Goal: Task Accomplishment & Management: Use online tool/utility

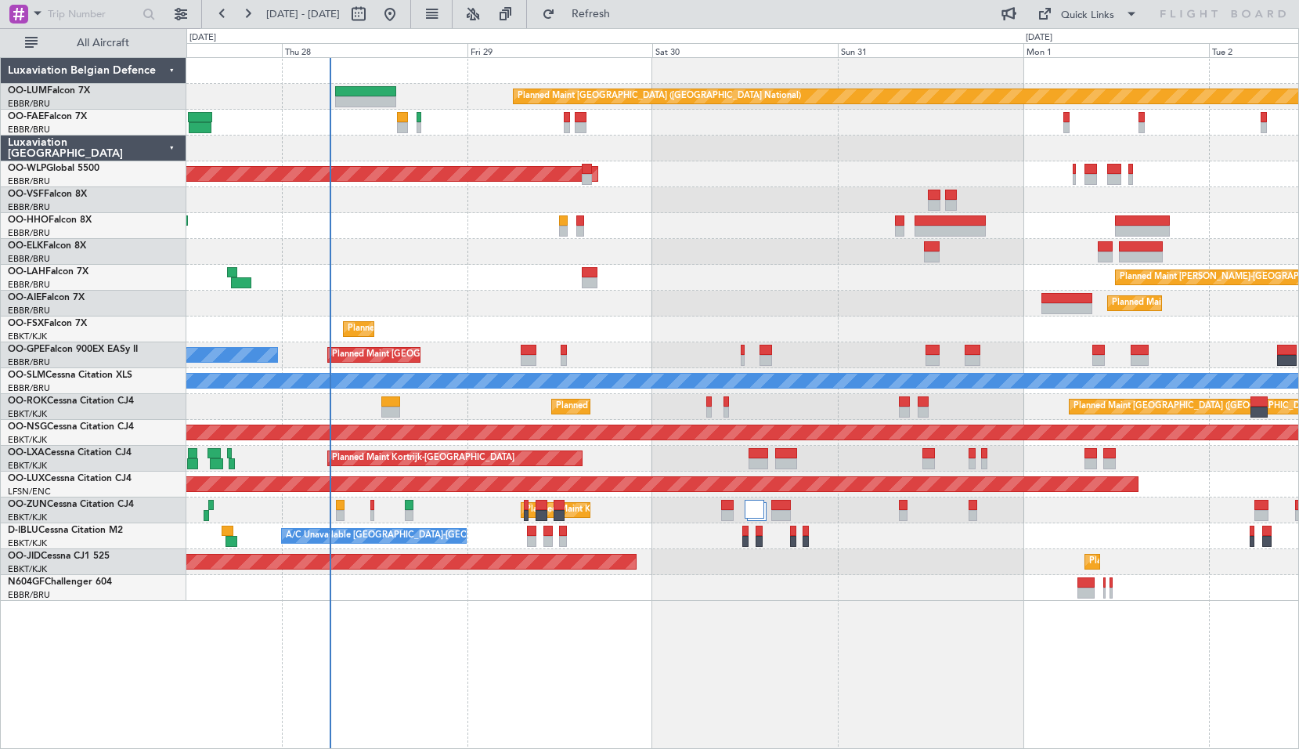
click at [553, 629] on div "Planned Maint [GEOGRAPHIC_DATA] ([GEOGRAPHIC_DATA] National) Planned Maint [GEO…" at bounding box center [742, 403] width 1113 height 692
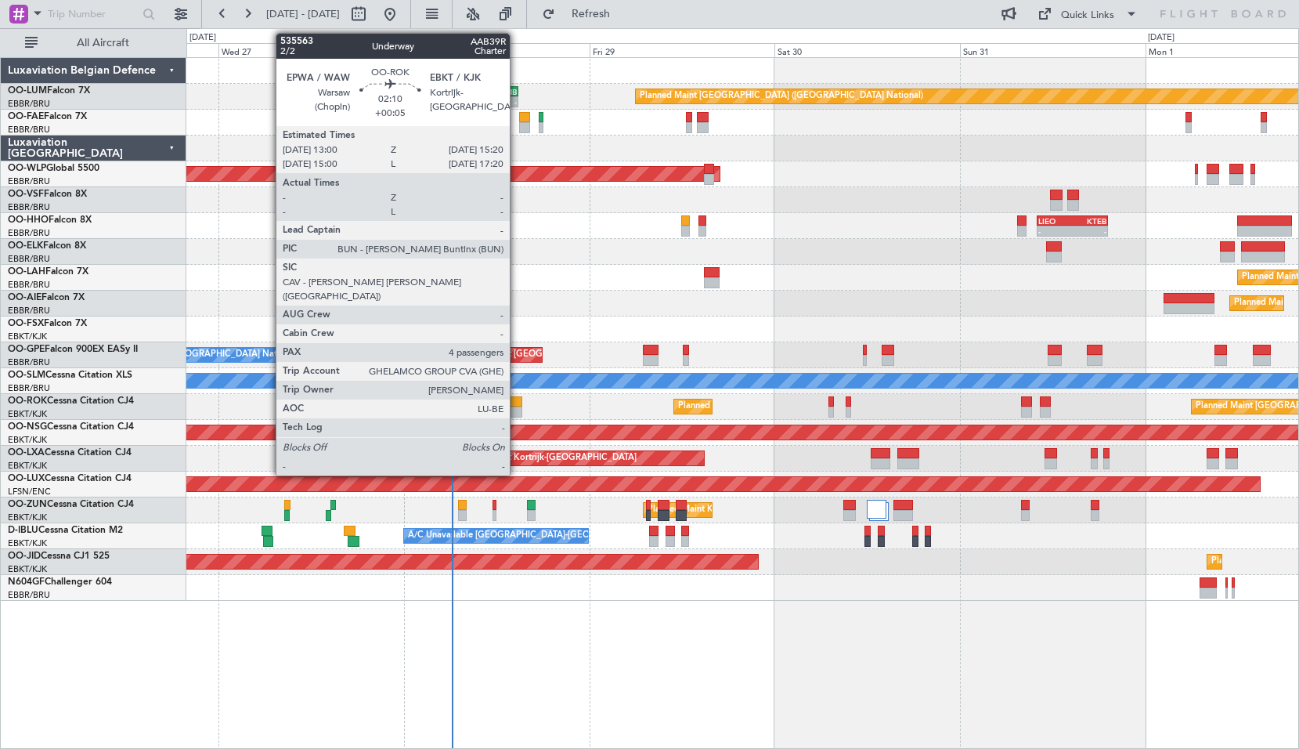
click at [517, 403] on div at bounding box center [513, 401] width 19 height 11
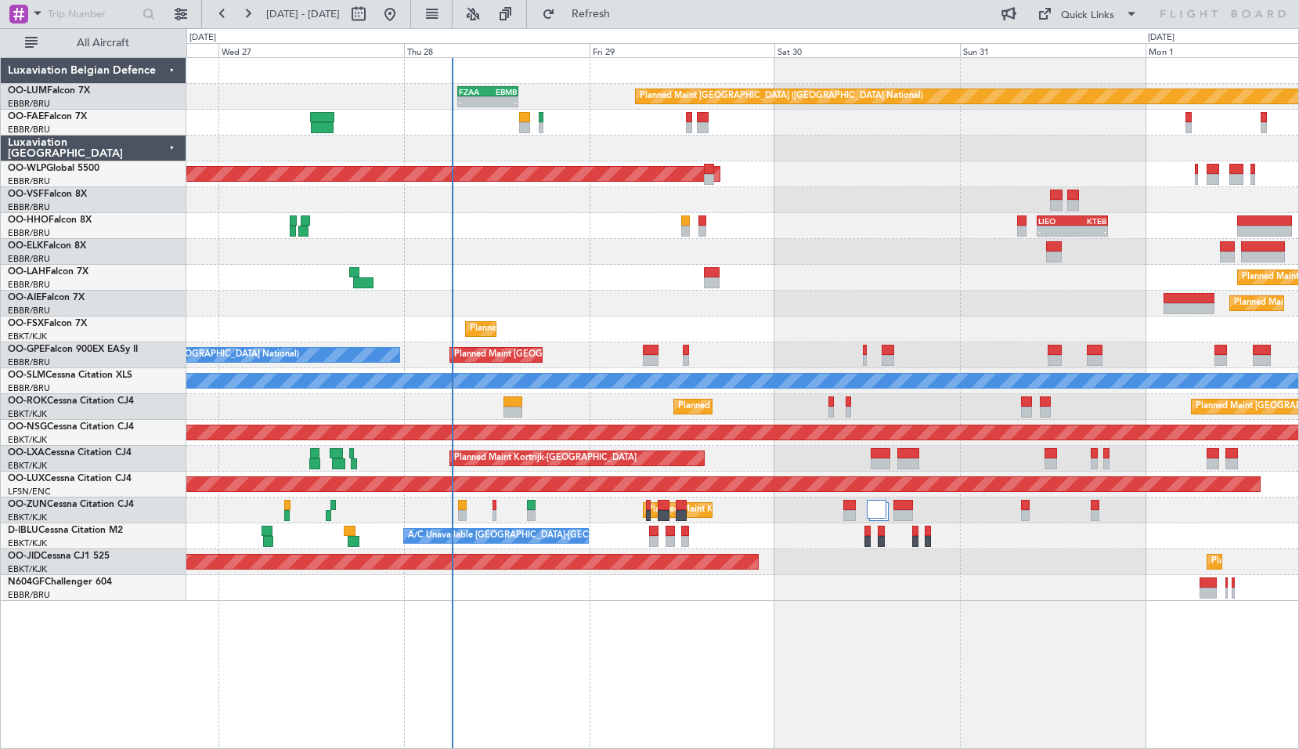
click at [550, 407] on div "Planned Maint Kortrijk-[GEOGRAPHIC_DATA] Planned Maint [GEOGRAPHIC_DATA] ([GEOG…" at bounding box center [742, 407] width 1112 height 26
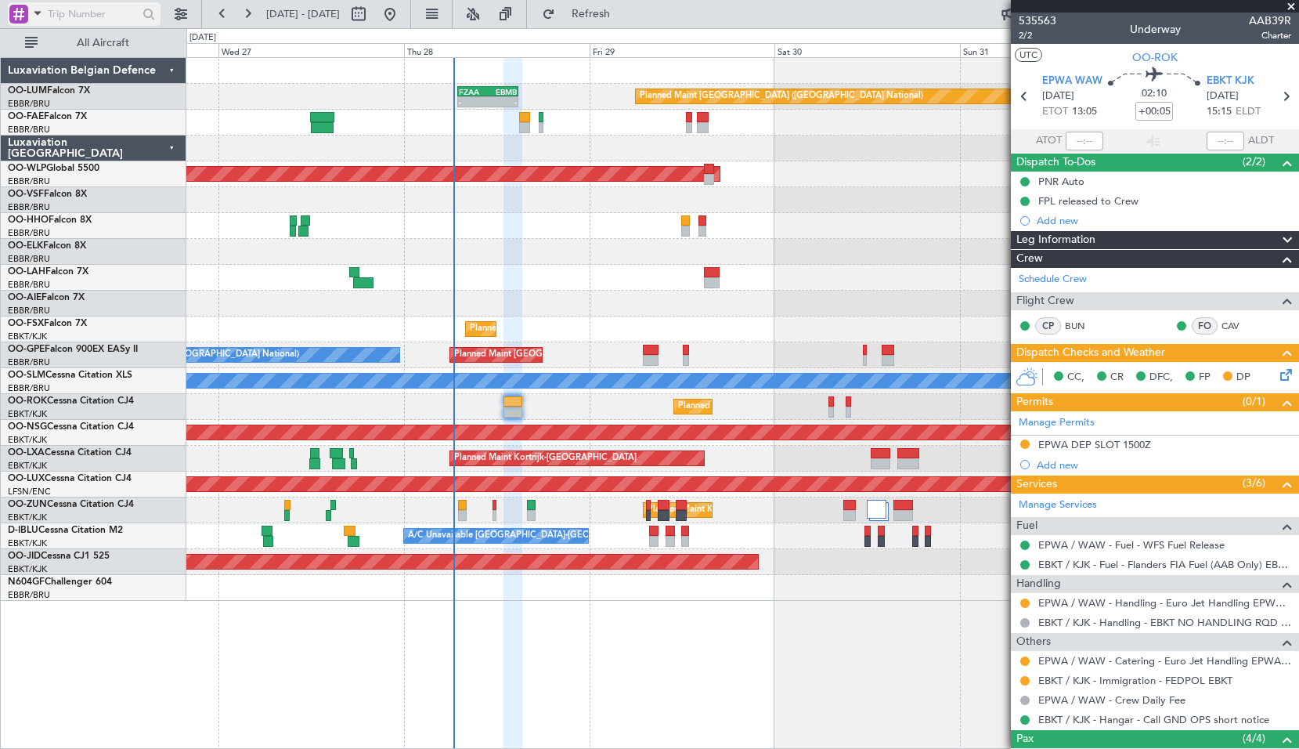
click at [33, 11] on span at bounding box center [37, 13] width 19 height 20
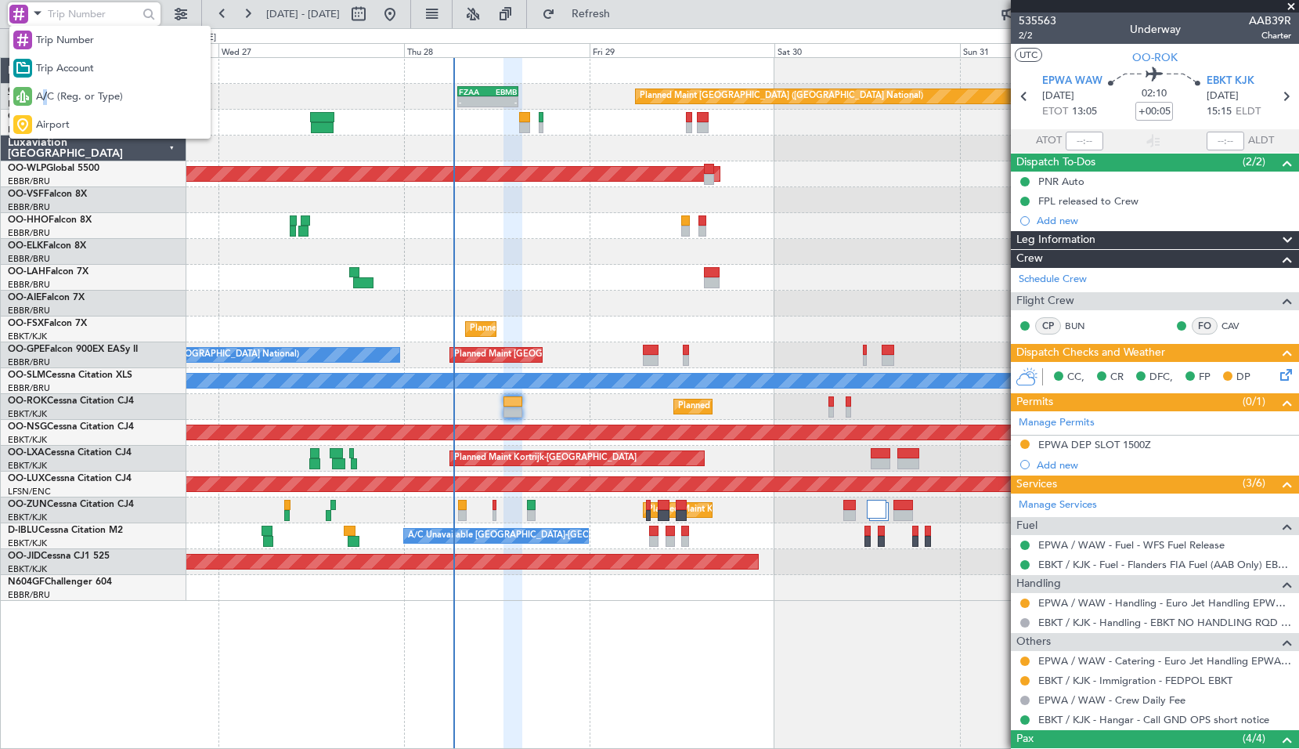
click at [43, 92] on span "A/C (Reg. or Type)" at bounding box center [79, 97] width 87 height 16
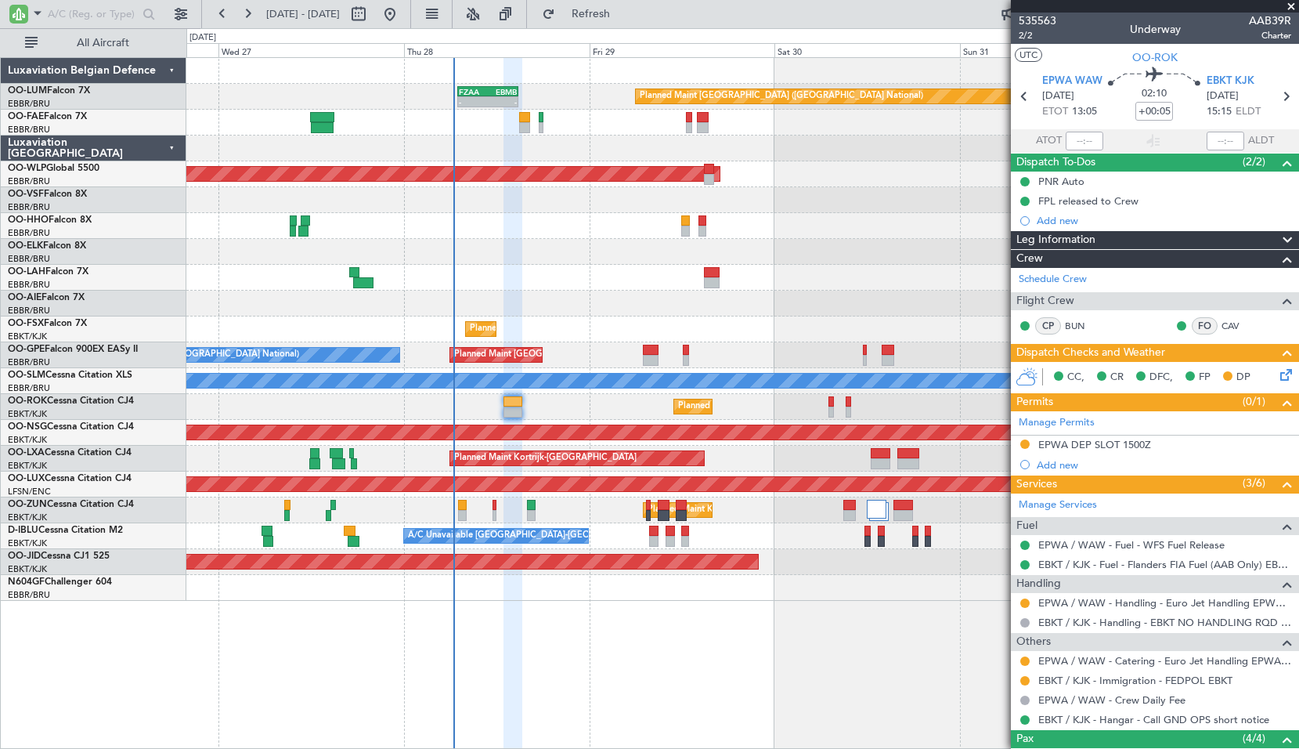
click at [625, 240] on div at bounding box center [742, 252] width 1112 height 26
click at [58, 12] on input "text" at bounding box center [93, 13] width 90 height 23
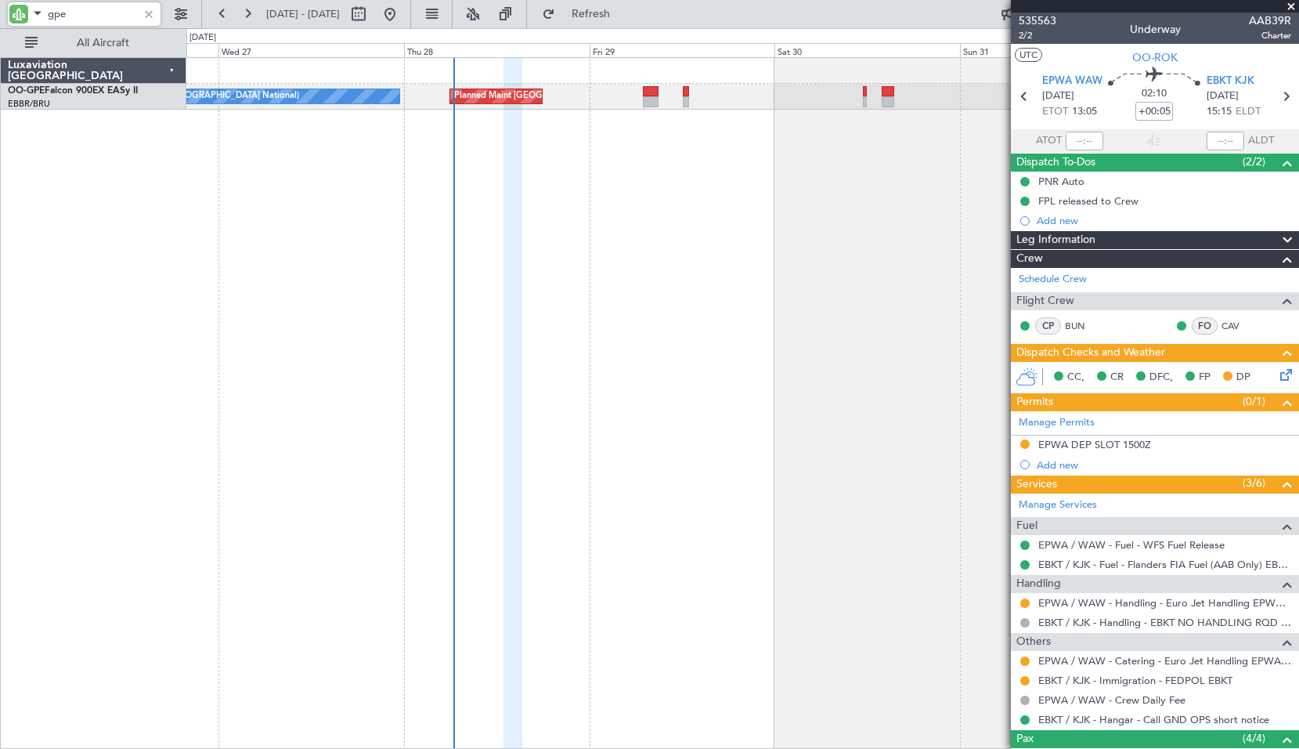
type input "gpe"
click at [371, 26] on button at bounding box center [358, 14] width 25 height 25
select select "8"
select select "2025"
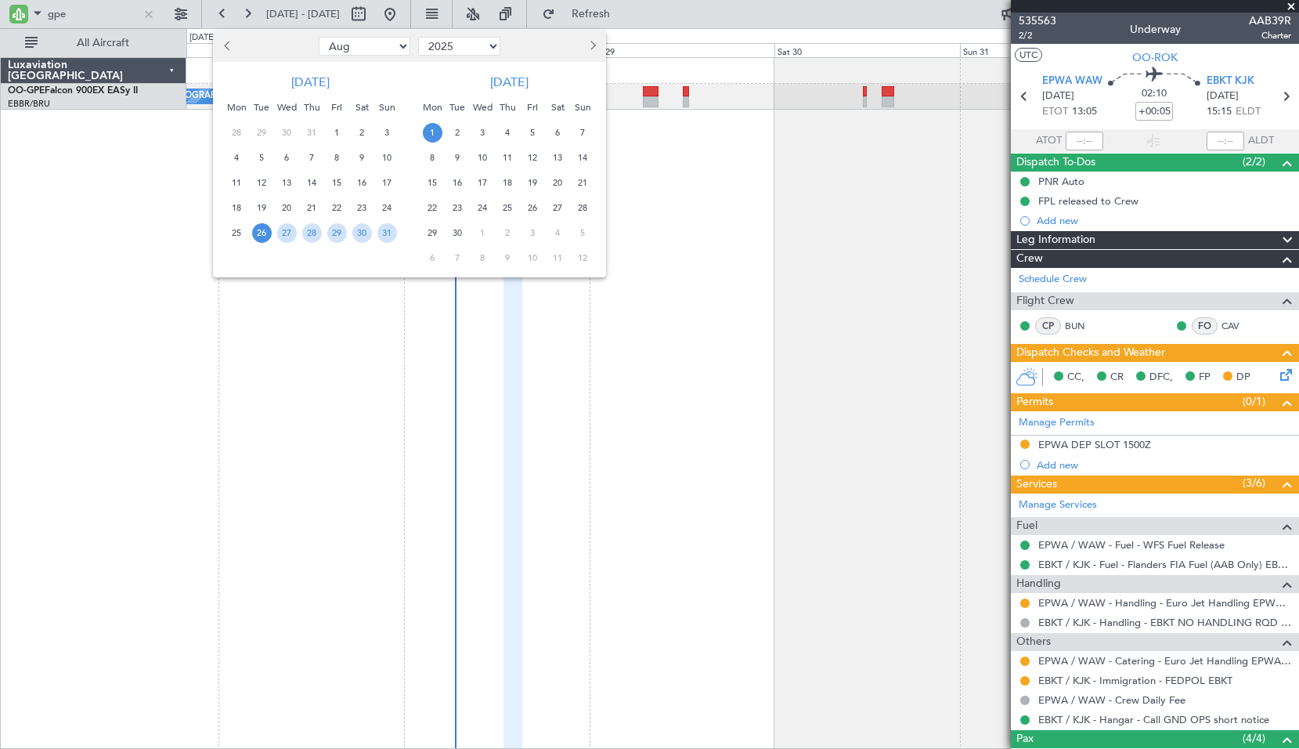
click at [352, 48] on select "Jan Feb Mar Apr May Jun [DATE] Aug Sep Oct Nov Dec" at bounding box center [365, 46] width 92 height 19
select select "4"
click at [319, 37] on select "Jan Feb Mar Apr May Jun [DATE] Aug Sep Oct Nov Dec" at bounding box center [365, 46] width 92 height 19
click at [391, 154] on span "13" at bounding box center [388, 158] width 20 height 20
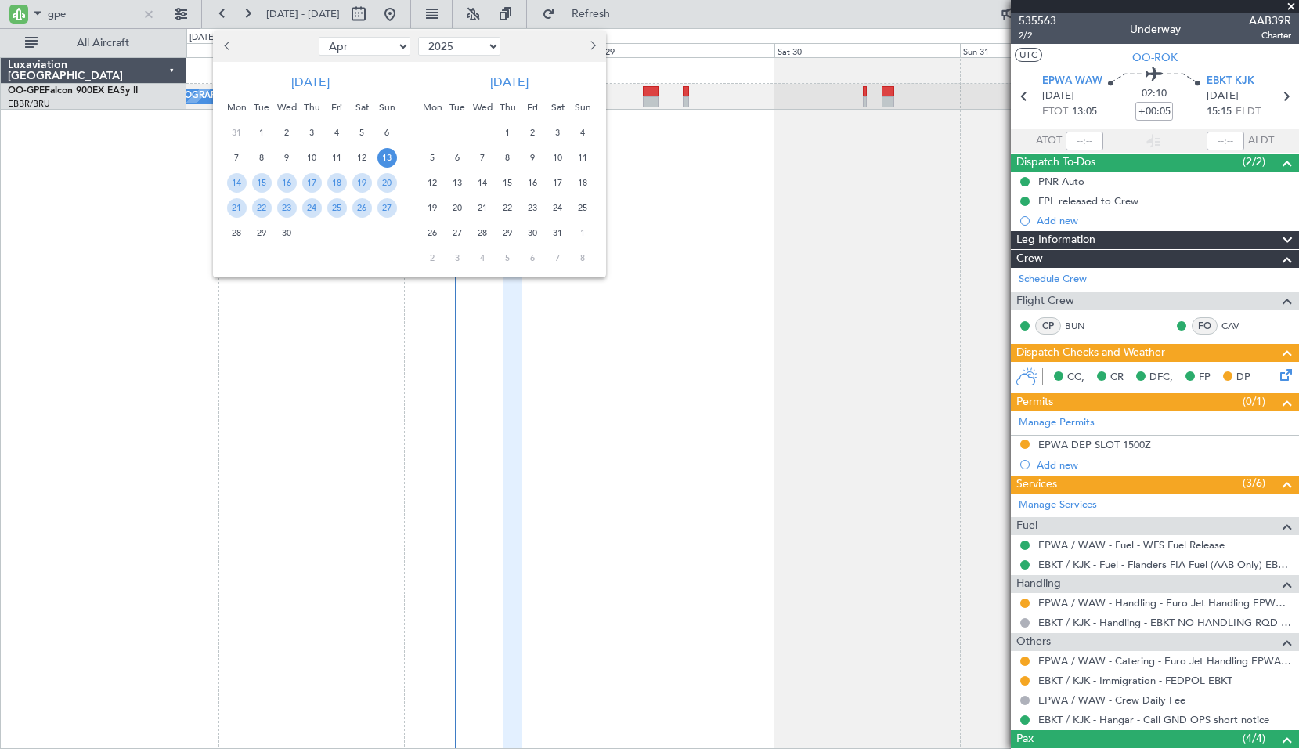
click at [448, 48] on select "2015 2016 2017 2018 2019 2020 2021 2022 2023 2024 2025 2026 2027 2028 2029 2030…" at bounding box center [459, 46] width 82 height 19
select select "2022"
click at [418, 37] on select "2015 2016 2017 2018 2019 2020 2021 2022 2023 2024 2025 2026 2027 2028 2029 2030…" at bounding box center [459, 46] width 82 height 19
click at [277, 186] on span "13" at bounding box center [287, 183] width 20 height 20
click at [258, 178] on span "12" at bounding box center [262, 183] width 20 height 20
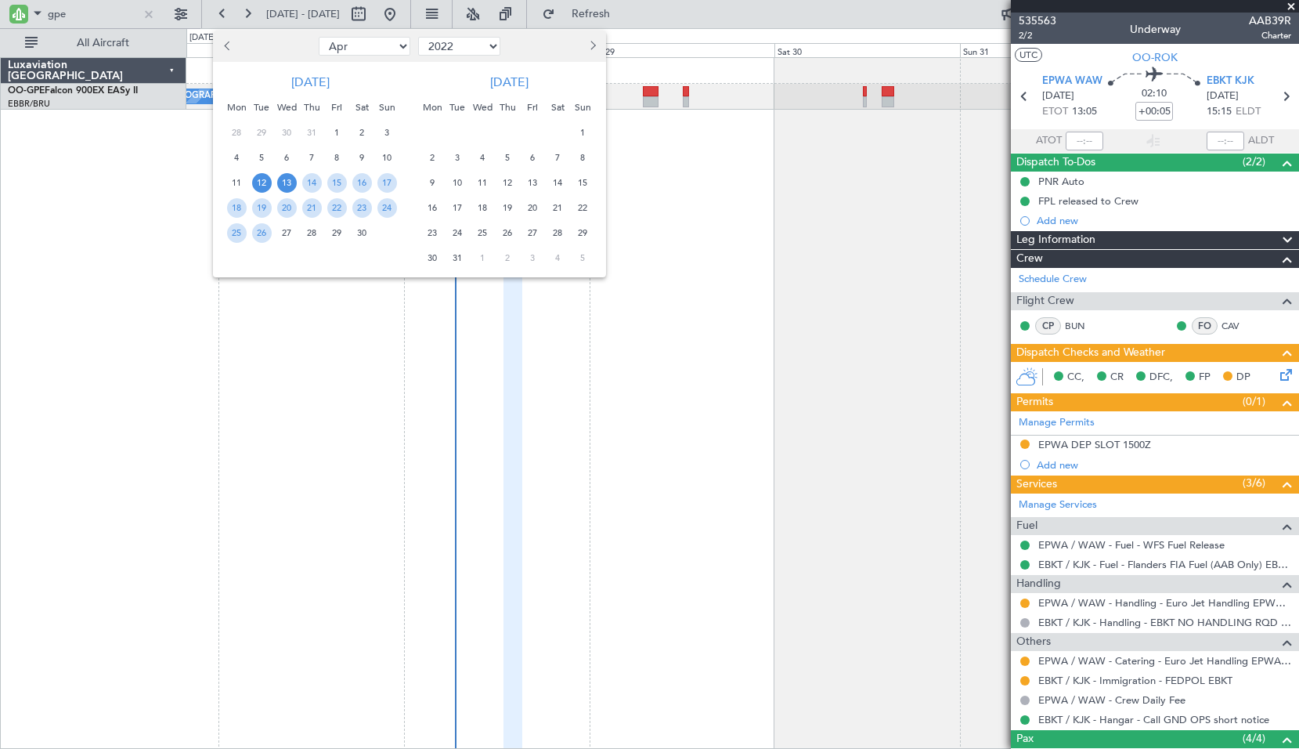
click at [287, 179] on span "13" at bounding box center [287, 183] width 20 height 20
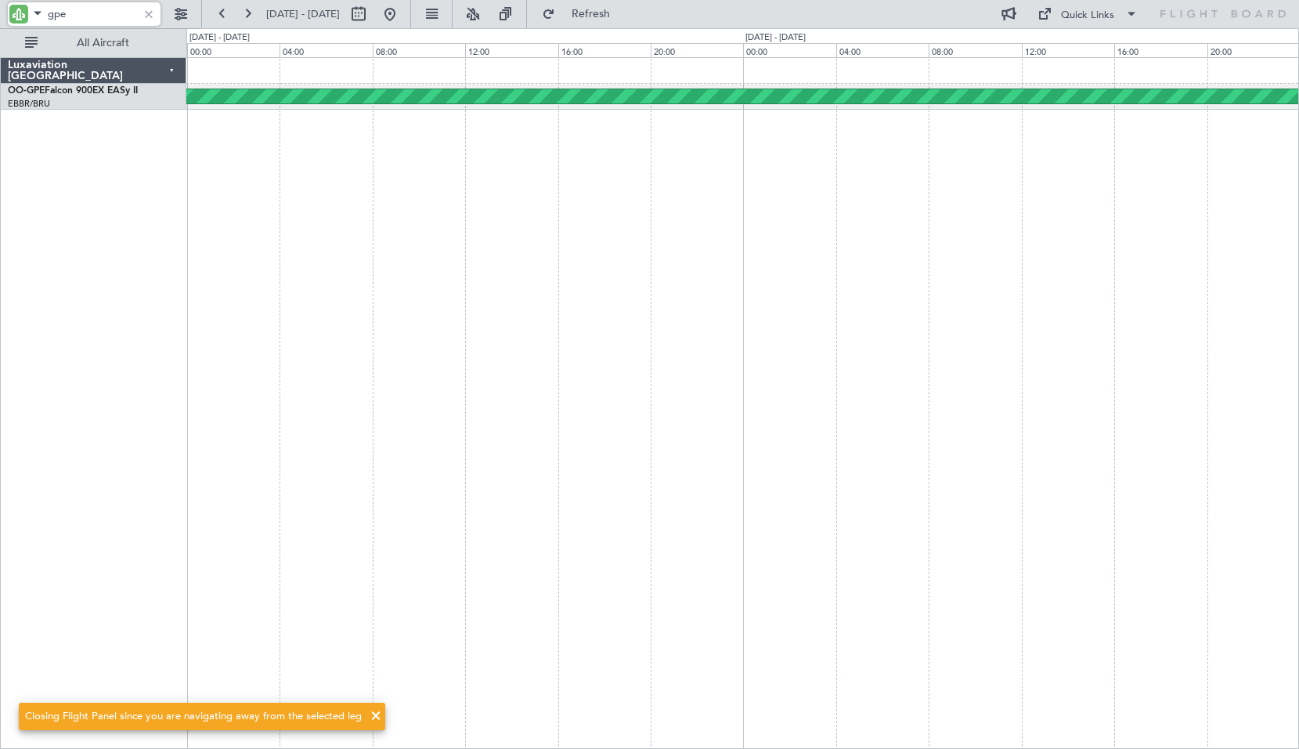
click at [86, 13] on input "gpe" at bounding box center [93, 13] width 90 height 23
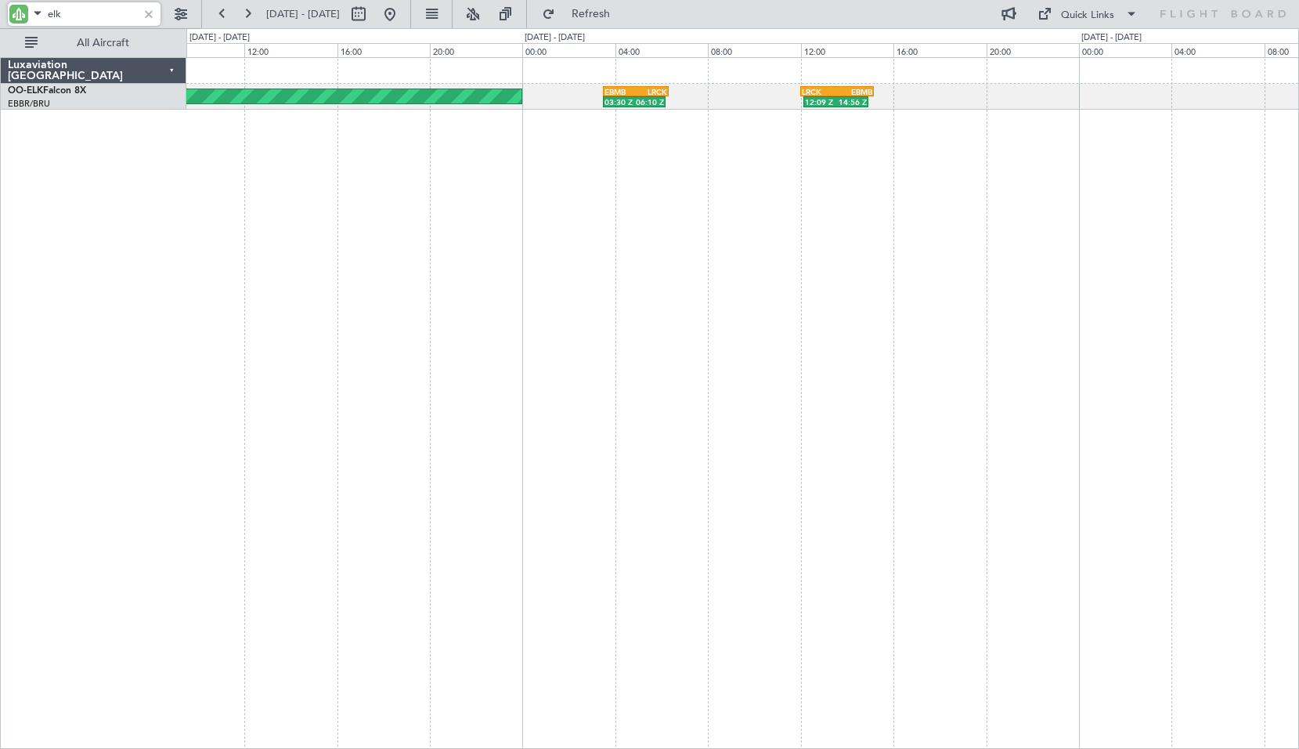
click at [757, 300] on div "null Lanseria 03:30 Z 06:10 Z EBMB 03:30 Z LRCK 06:20 Z 12:09 Z 14:56 Z LRCK 12…" at bounding box center [742, 403] width 1113 height 692
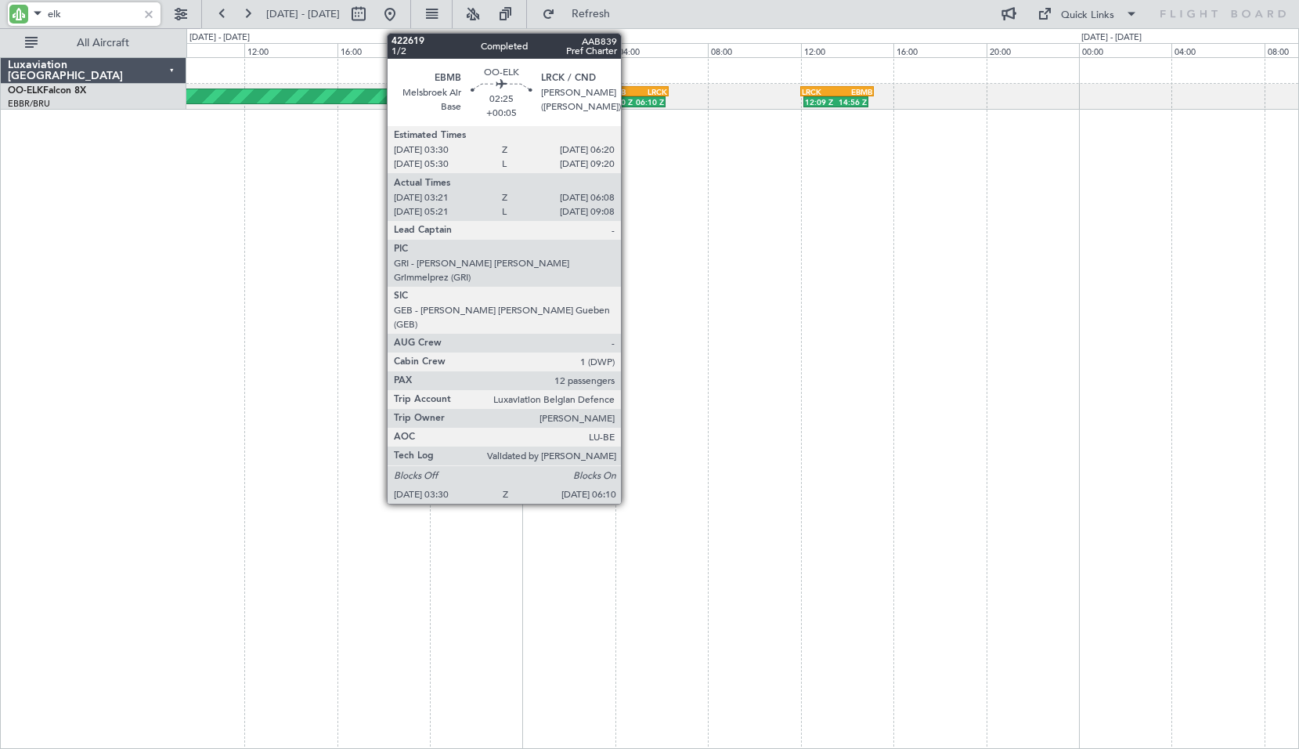
click at [628, 100] on div "03:30 Z" at bounding box center [620, 101] width 30 height 9
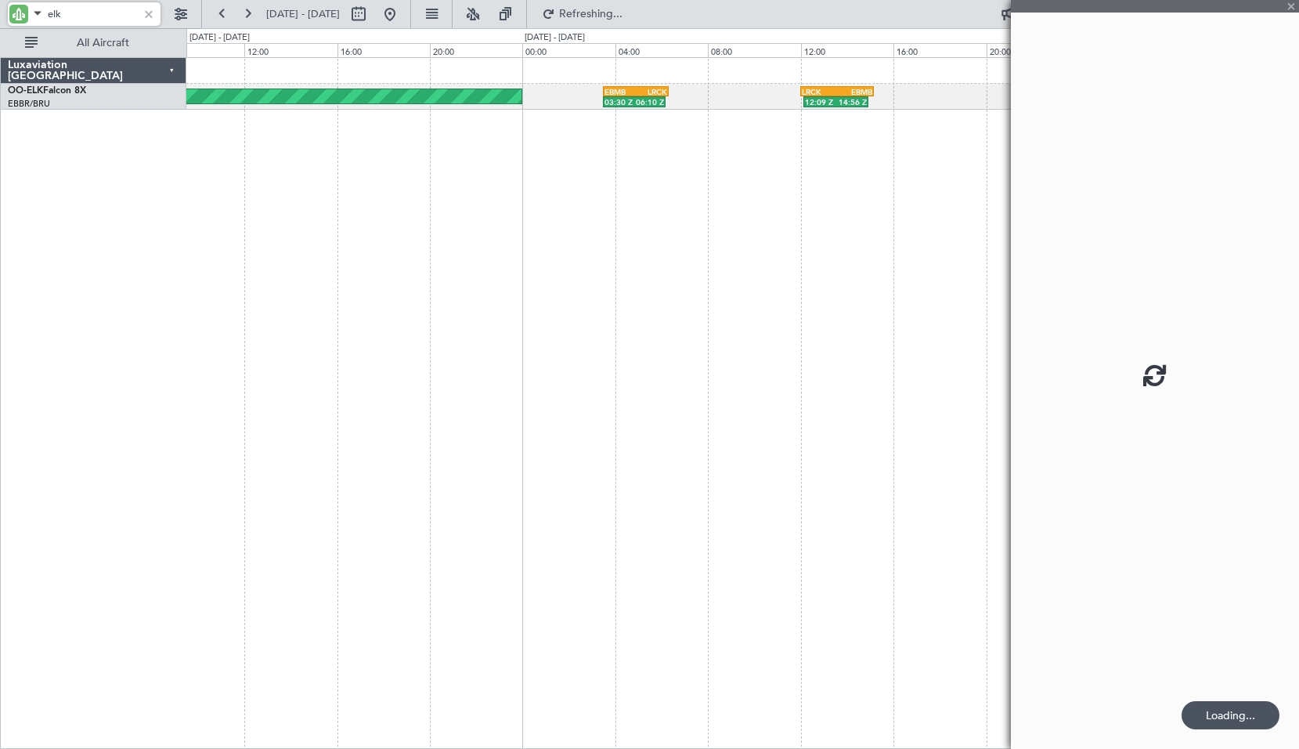
click at [630, 201] on div "null Lanseria 03:30 Z 06:10 Z EBMB 03:30 Z LRCK 06:20 Z 12:09 Z 14:56 Z LRCK 12…" at bounding box center [742, 403] width 1113 height 692
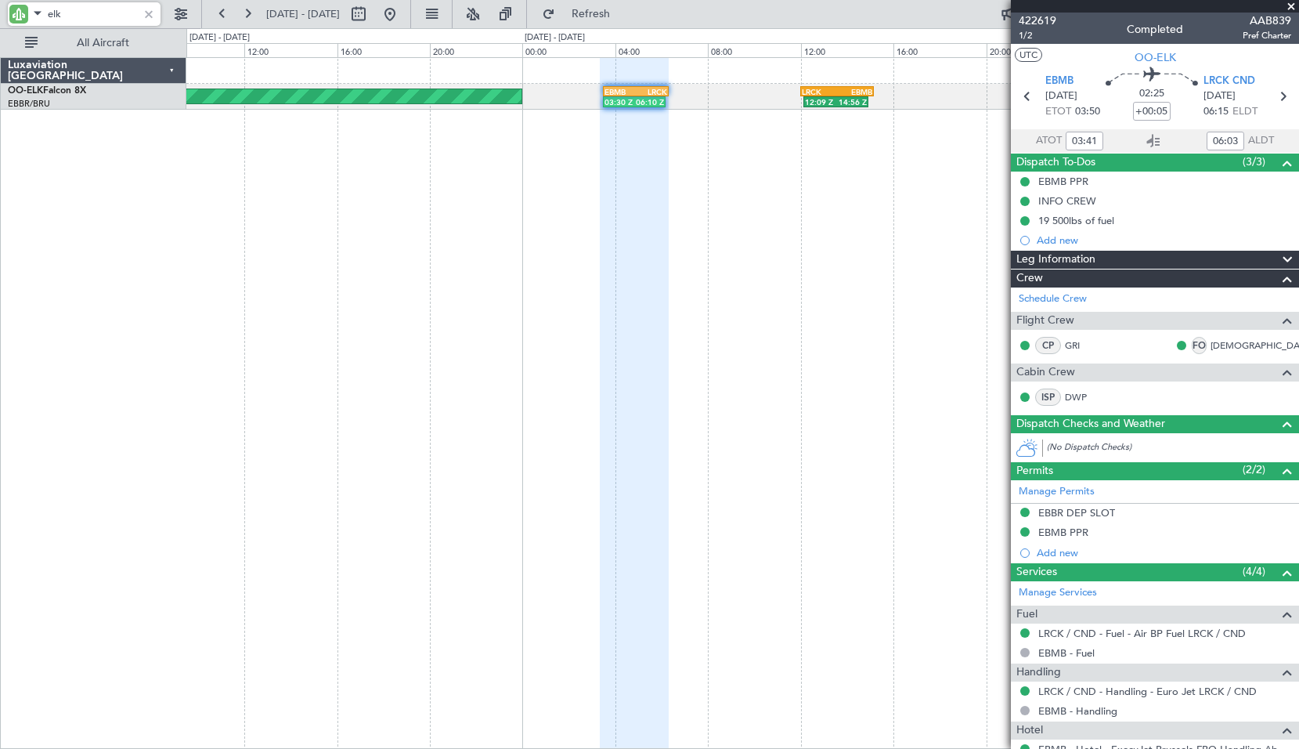
type input "elk"
click at [150, 13] on div at bounding box center [148, 13] width 17 height 17
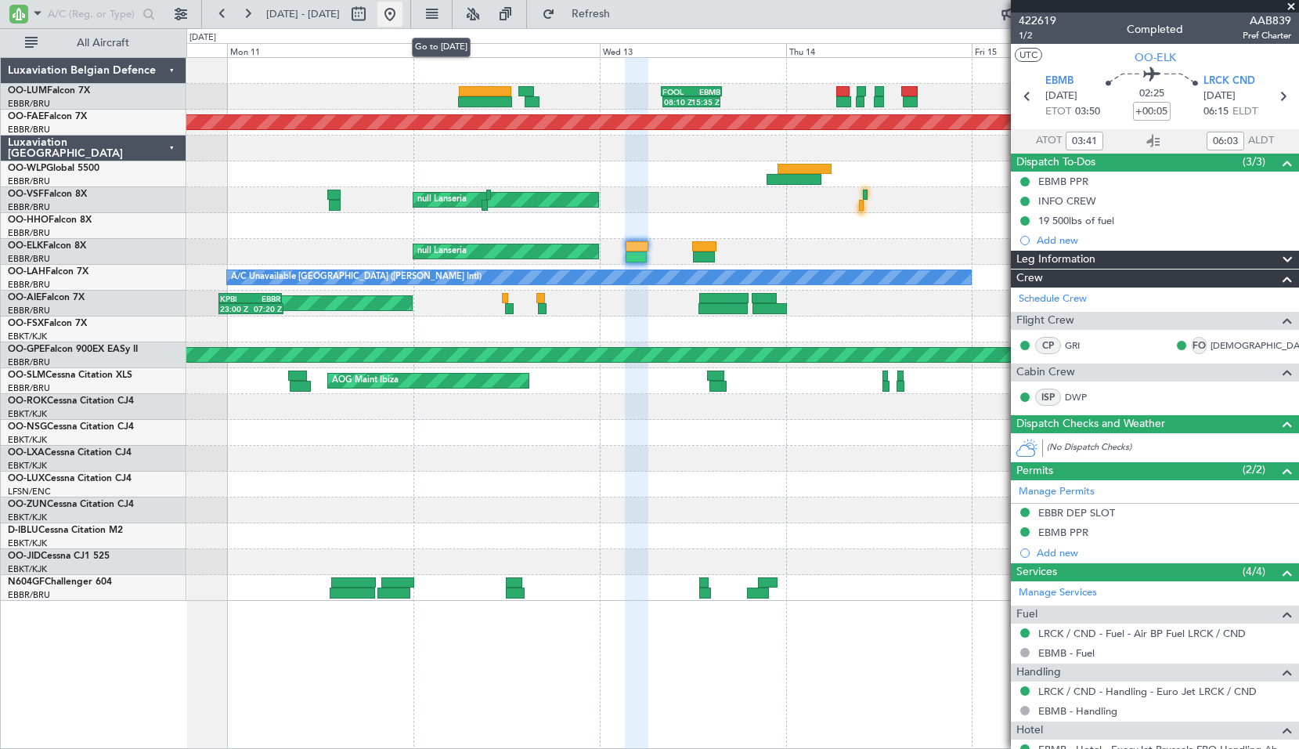
click at [403, 7] on button at bounding box center [390, 14] width 25 height 25
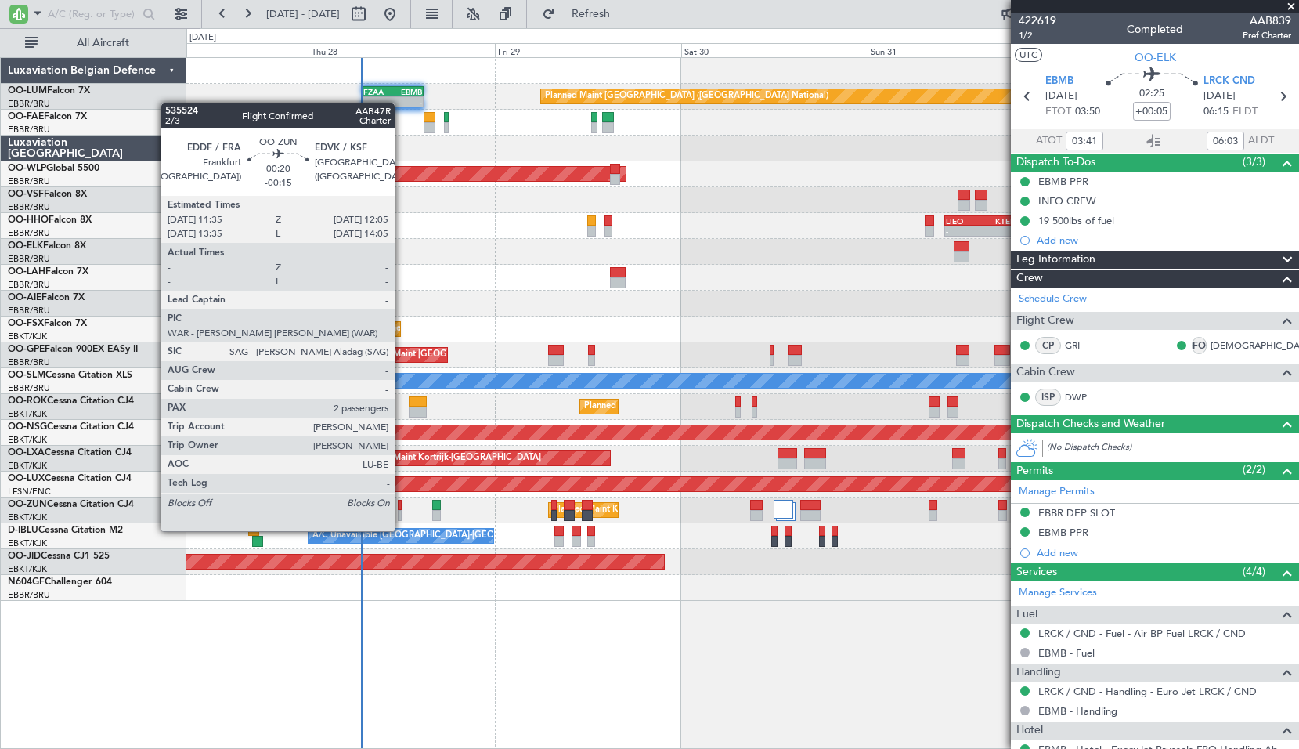
click at [402, 515] on div at bounding box center [400, 515] width 4 height 11
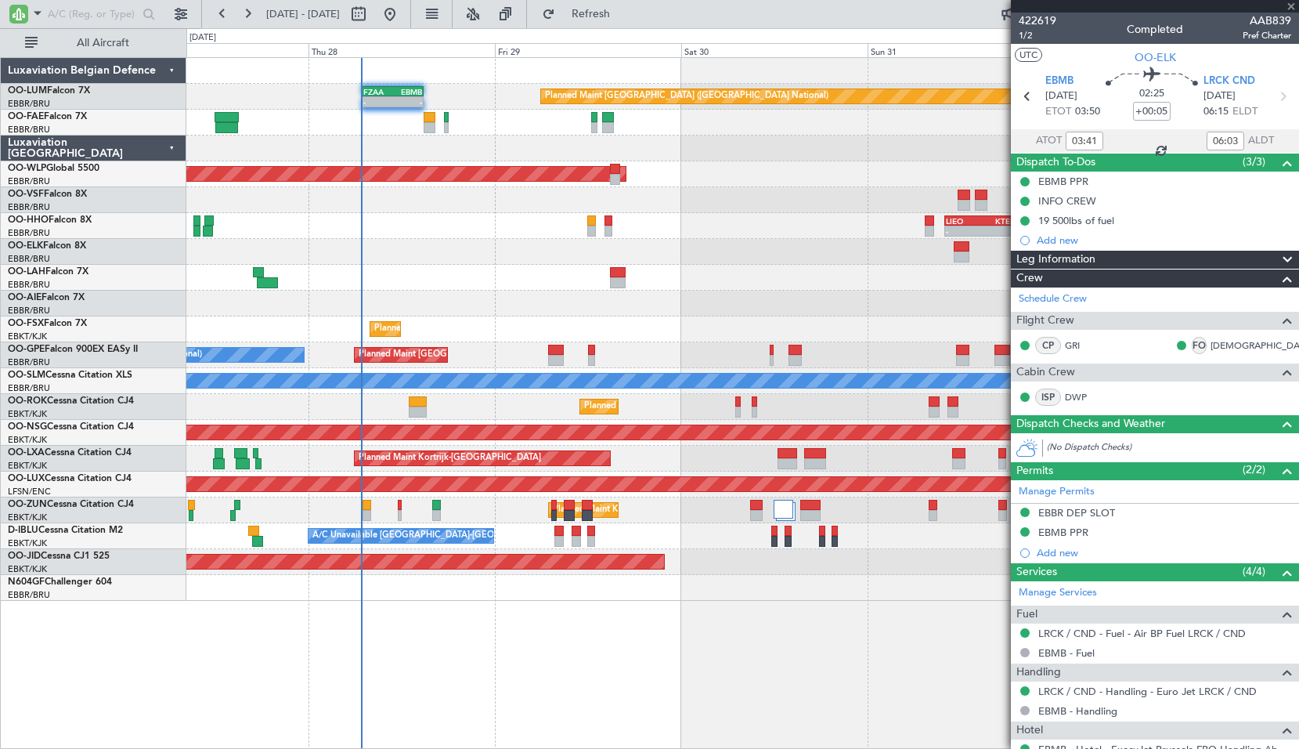
type input "-00:15"
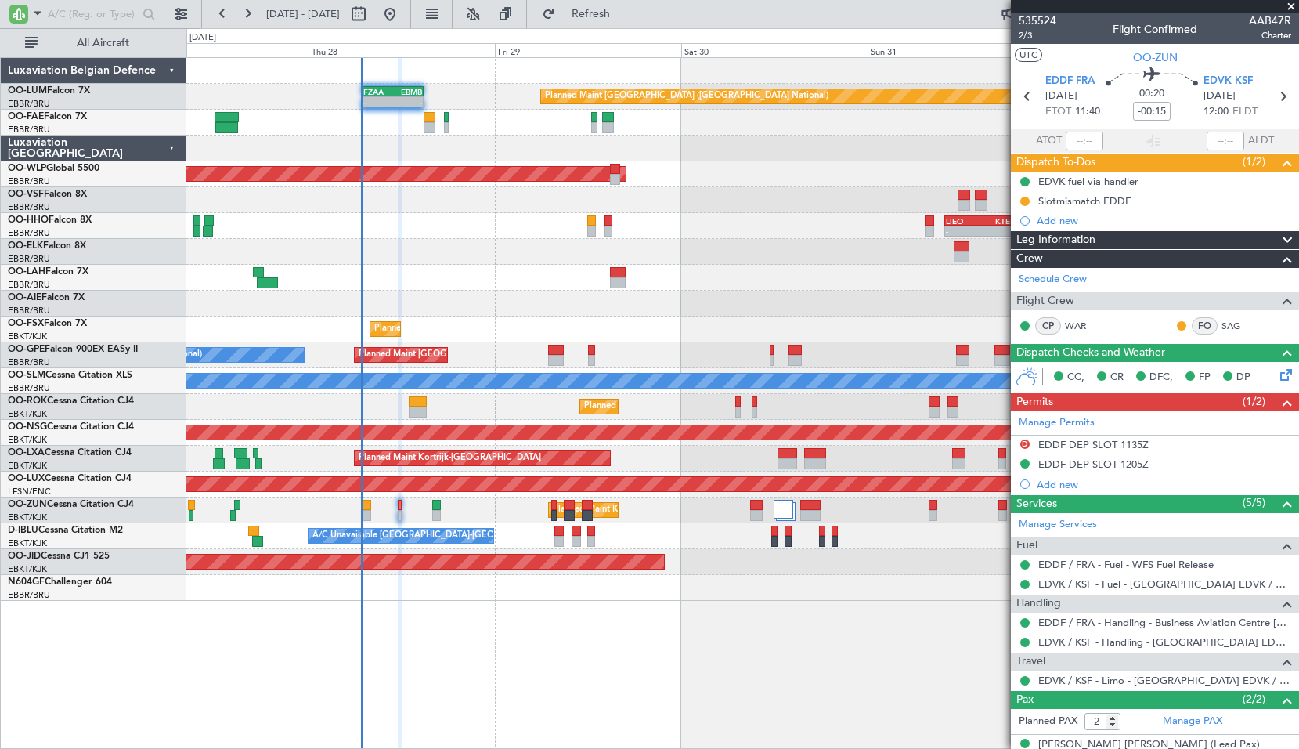
click at [1288, 4] on span at bounding box center [1292, 7] width 16 height 14
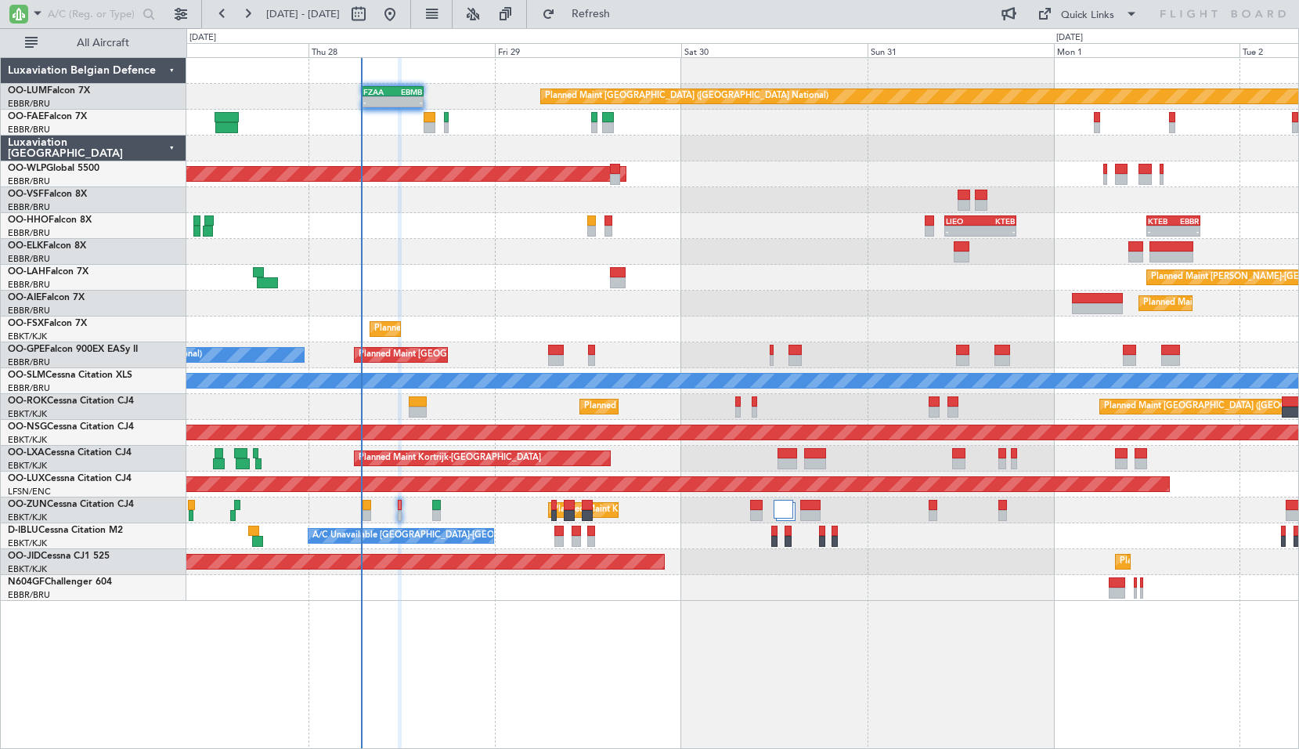
type input "0"
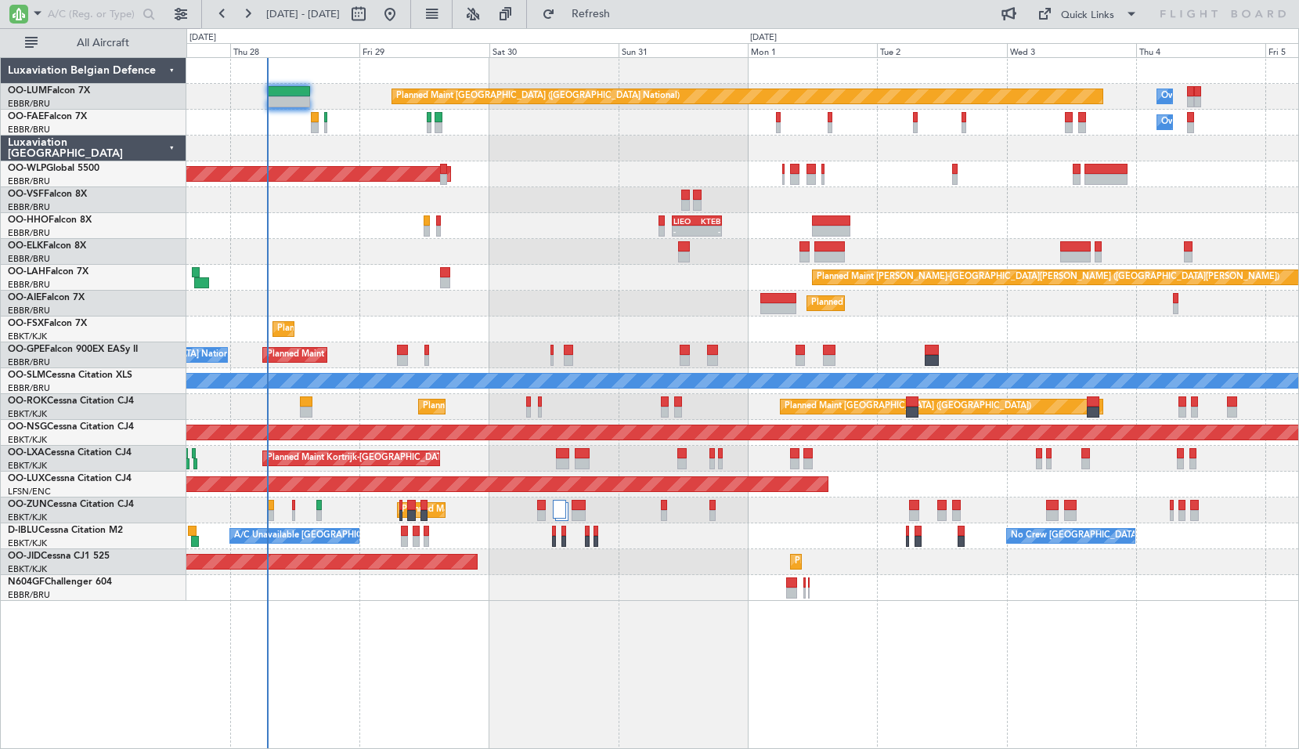
click at [612, 323] on div "Planned Maint [GEOGRAPHIC_DATA] ([GEOGRAPHIC_DATA] National) Owner [GEOGRAPHIC_…" at bounding box center [742, 329] width 1112 height 543
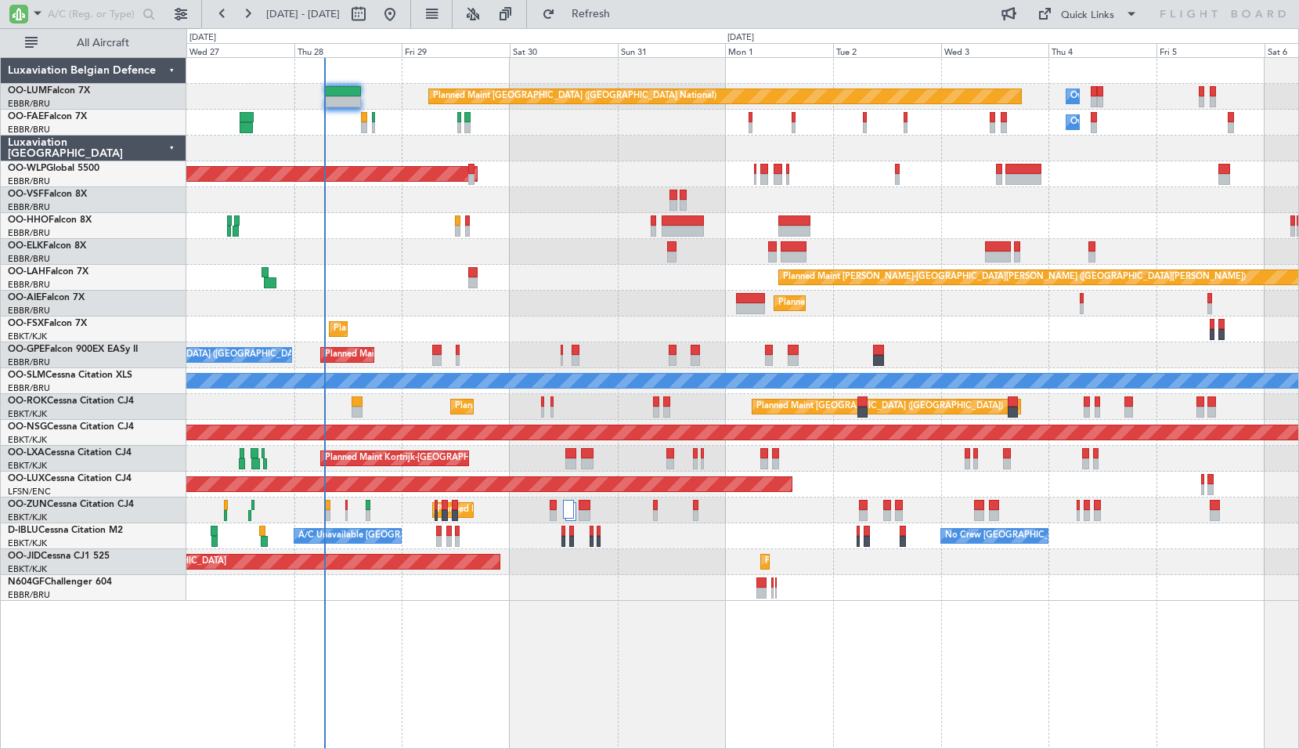
click at [526, 243] on div "Planned Maint Kortrijk-[GEOGRAPHIC_DATA]" at bounding box center [742, 252] width 1112 height 26
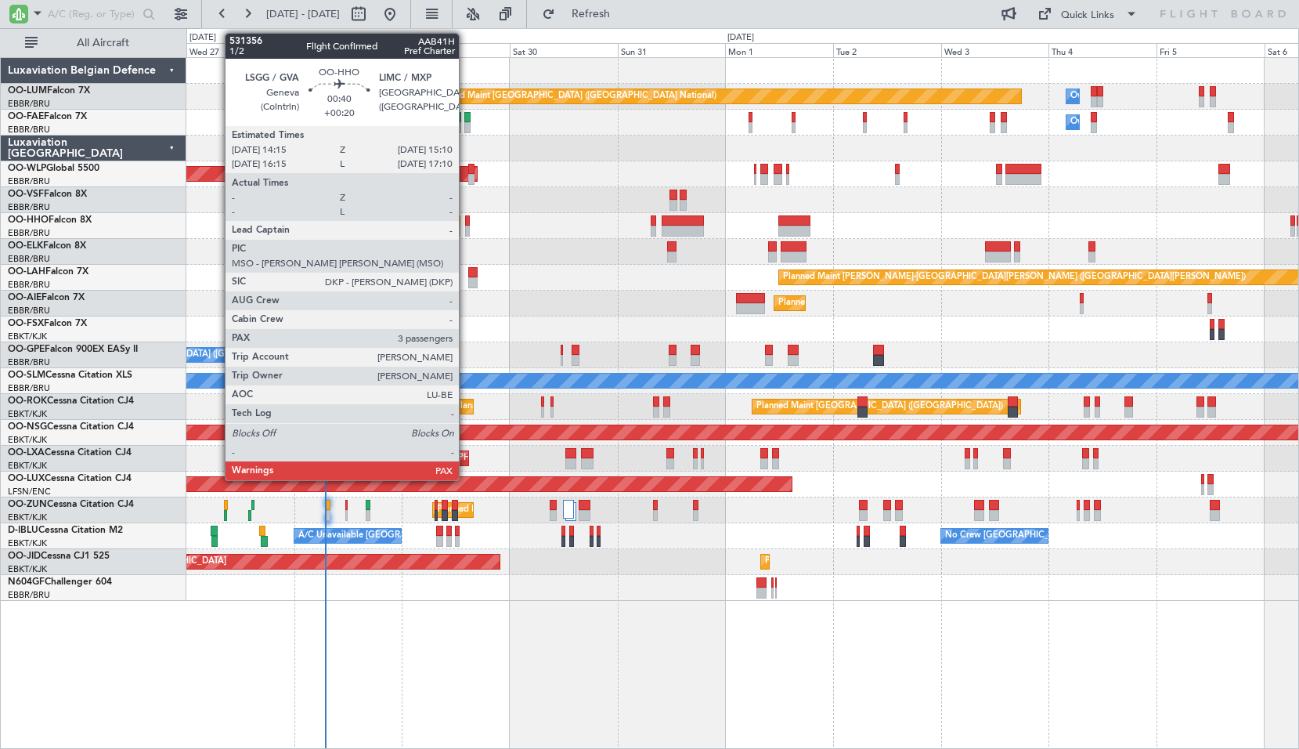
click at [466, 230] on div at bounding box center [467, 231] width 5 height 11
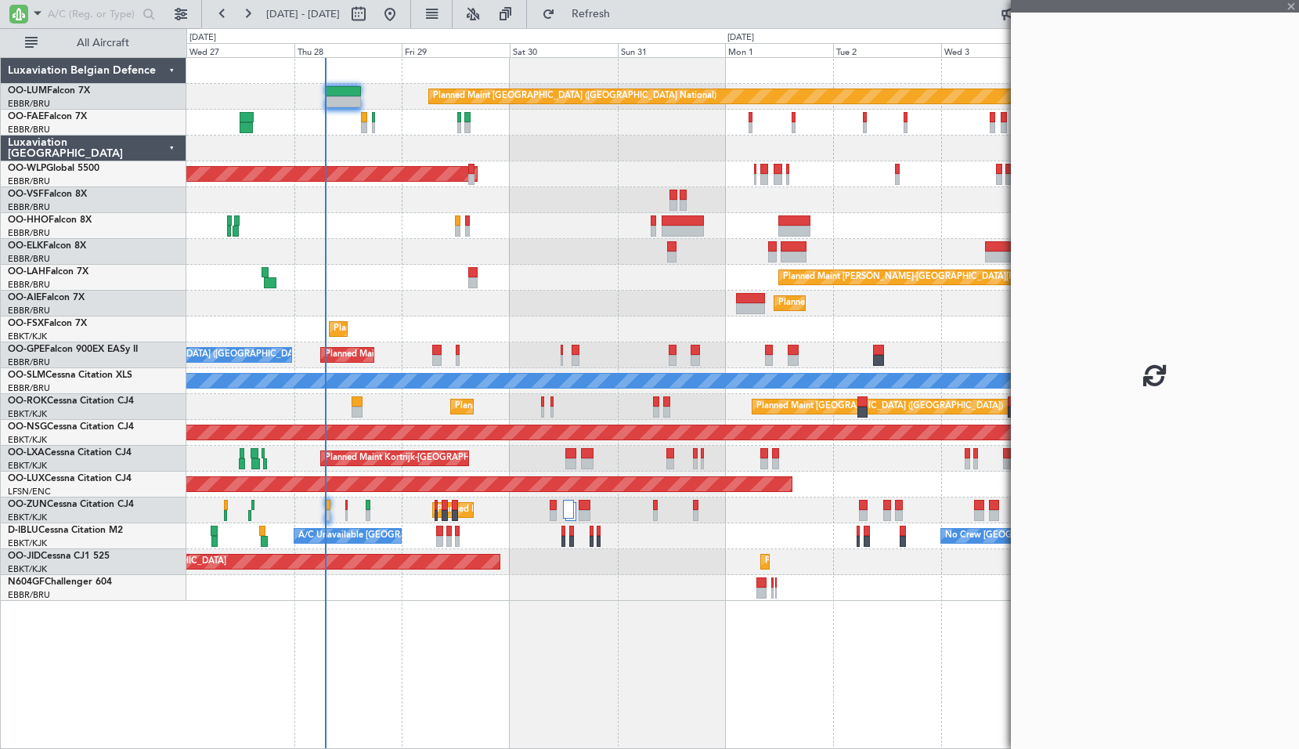
click at [499, 233] on div at bounding box center [742, 226] width 1112 height 26
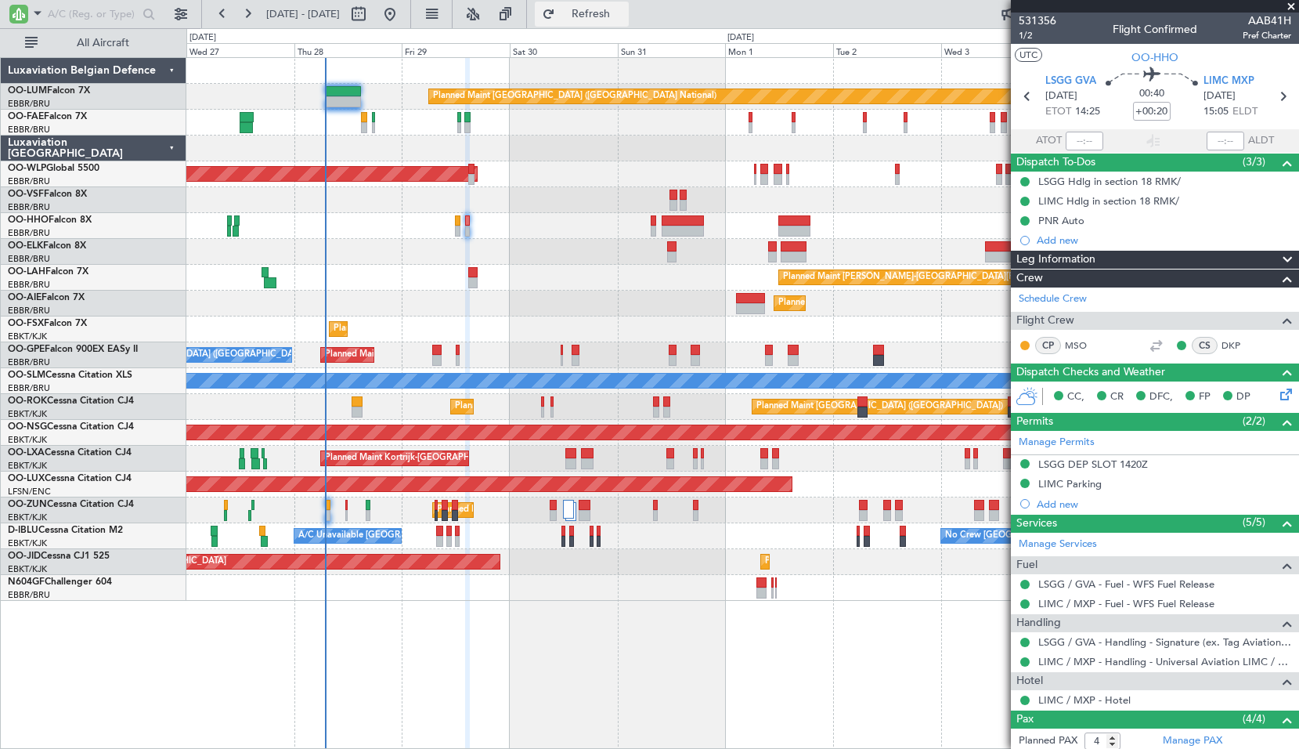
click at [621, 18] on span "Refresh" at bounding box center [591, 14] width 66 height 11
click at [608, 193] on div at bounding box center [742, 200] width 1112 height 26
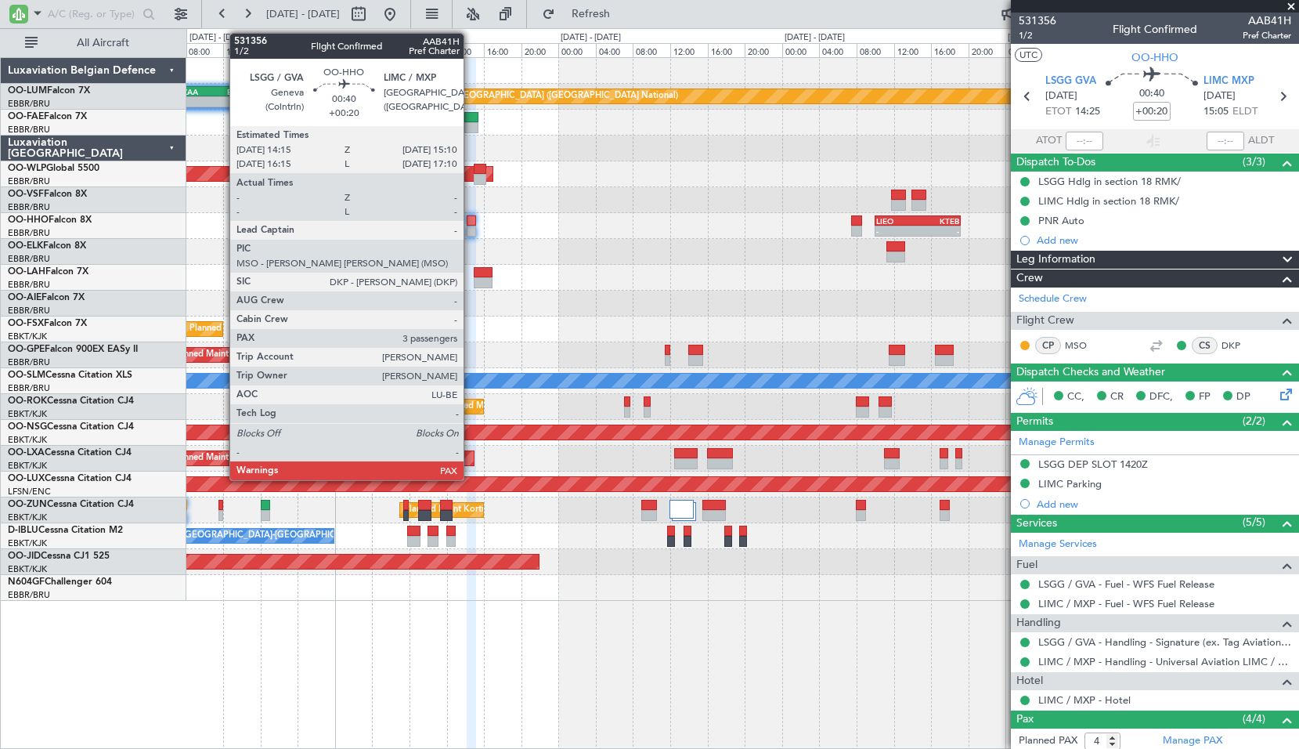
click at [471, 232] on div at bounding box center [471, 231] width 9 height 11
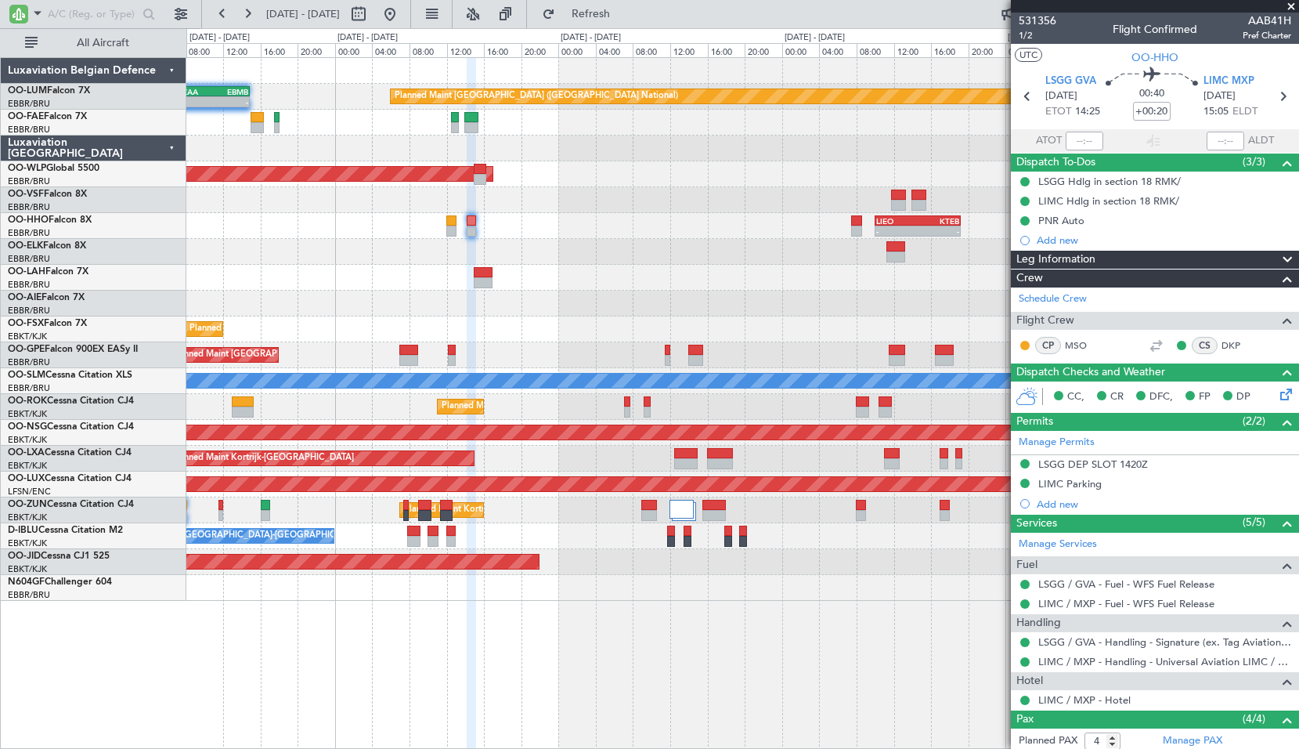
click at [1291, 9] on span at bounding box center [1292, 7] width 16 height 14
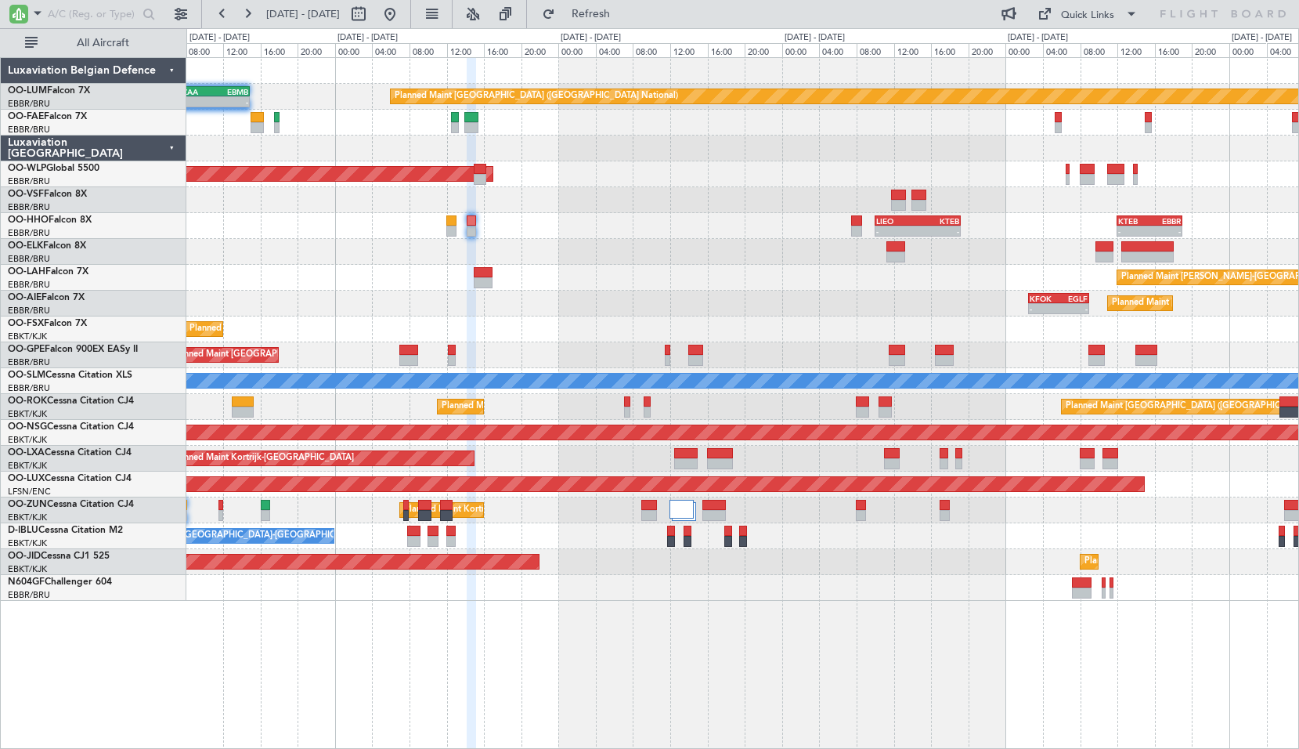
type input "0"
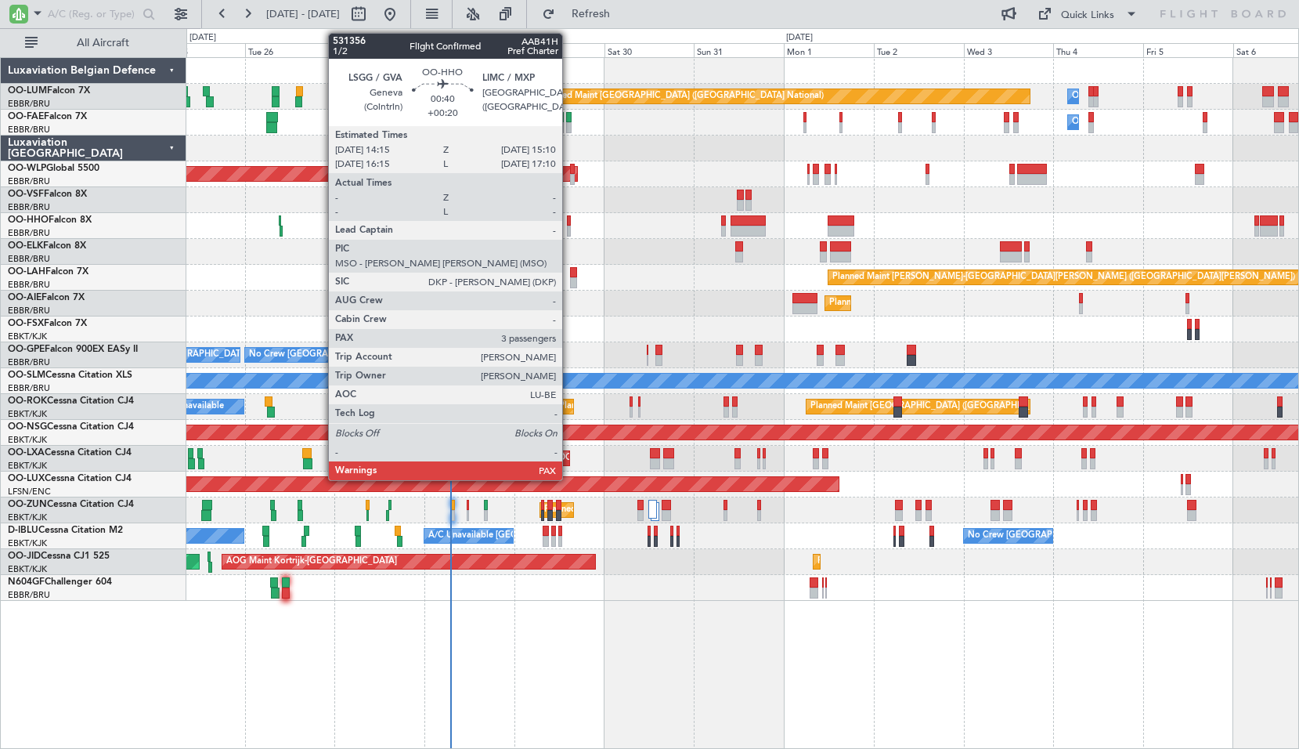
click at [569, 229] on div at bounding box center [569, 231] width 4 height 11
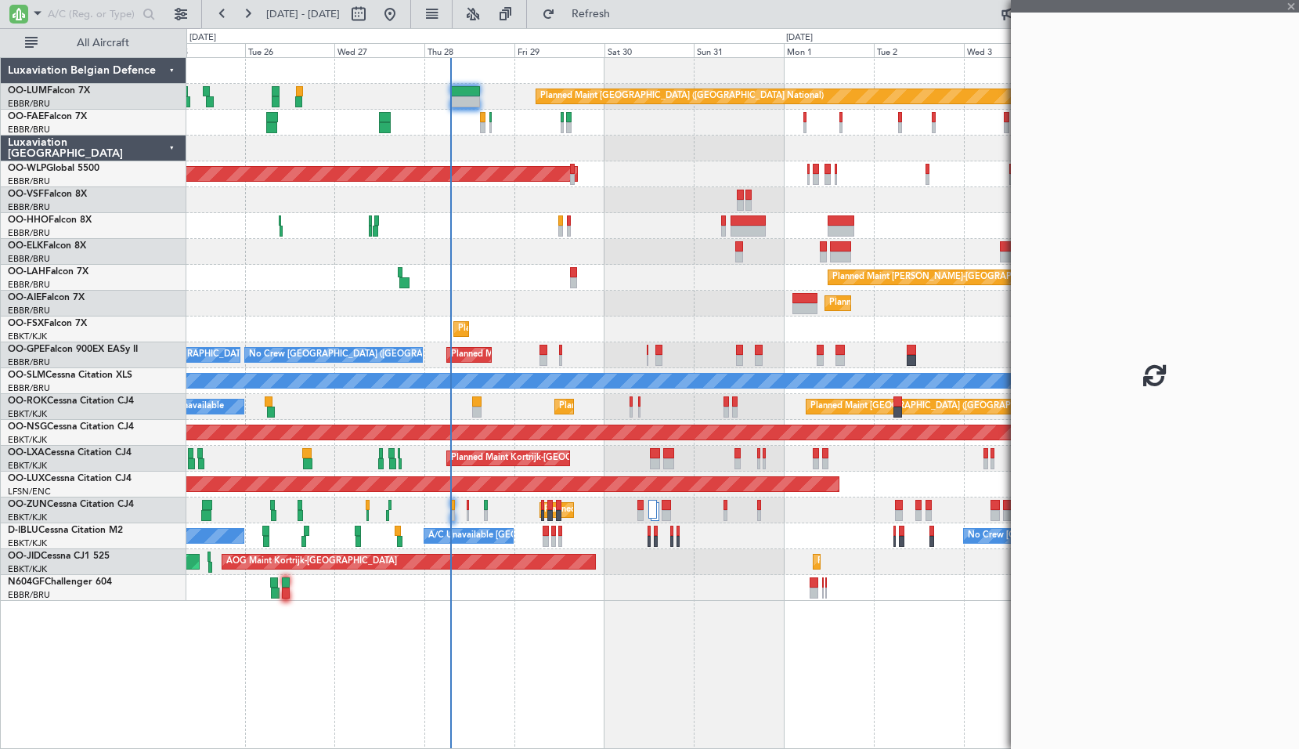
click at [612, 251] on div "Planned Maint Kortrijk-[GEOGRAPHIC_DATA]" at bounding box center [742, 252] width 1112 height 26
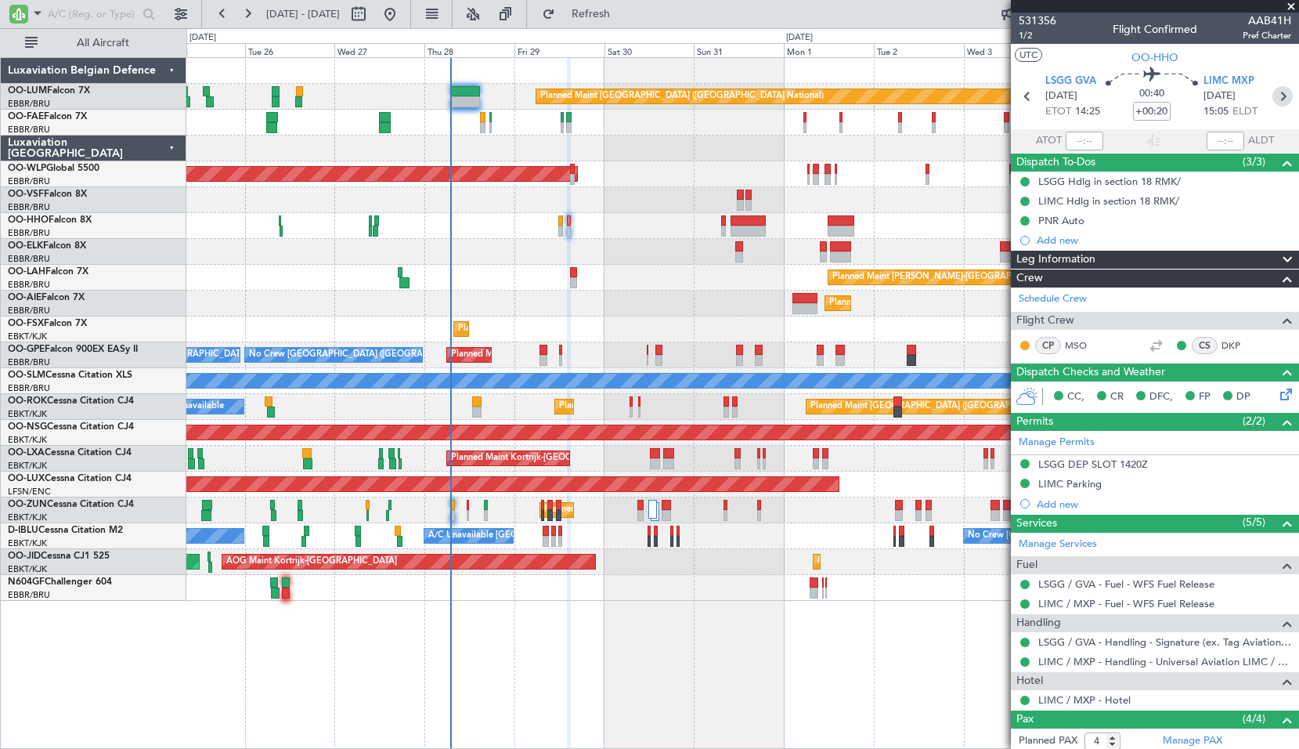
click at [1273, 99] on icon at bounding box center [1283, 96] width 20 height 20
type input "0"
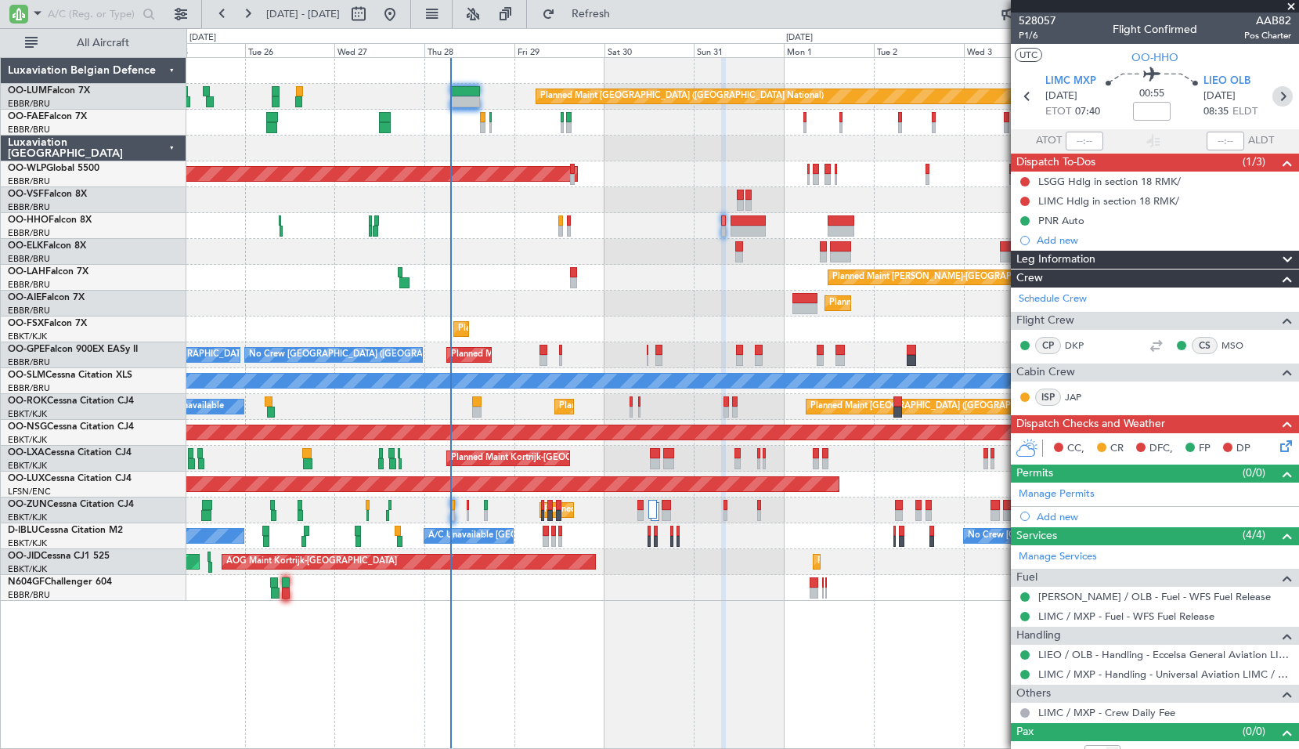
click at [1274, 102] on icon at bounding box center [1283, 96] width 20 height 20
type input "+01:05"
type input "2"
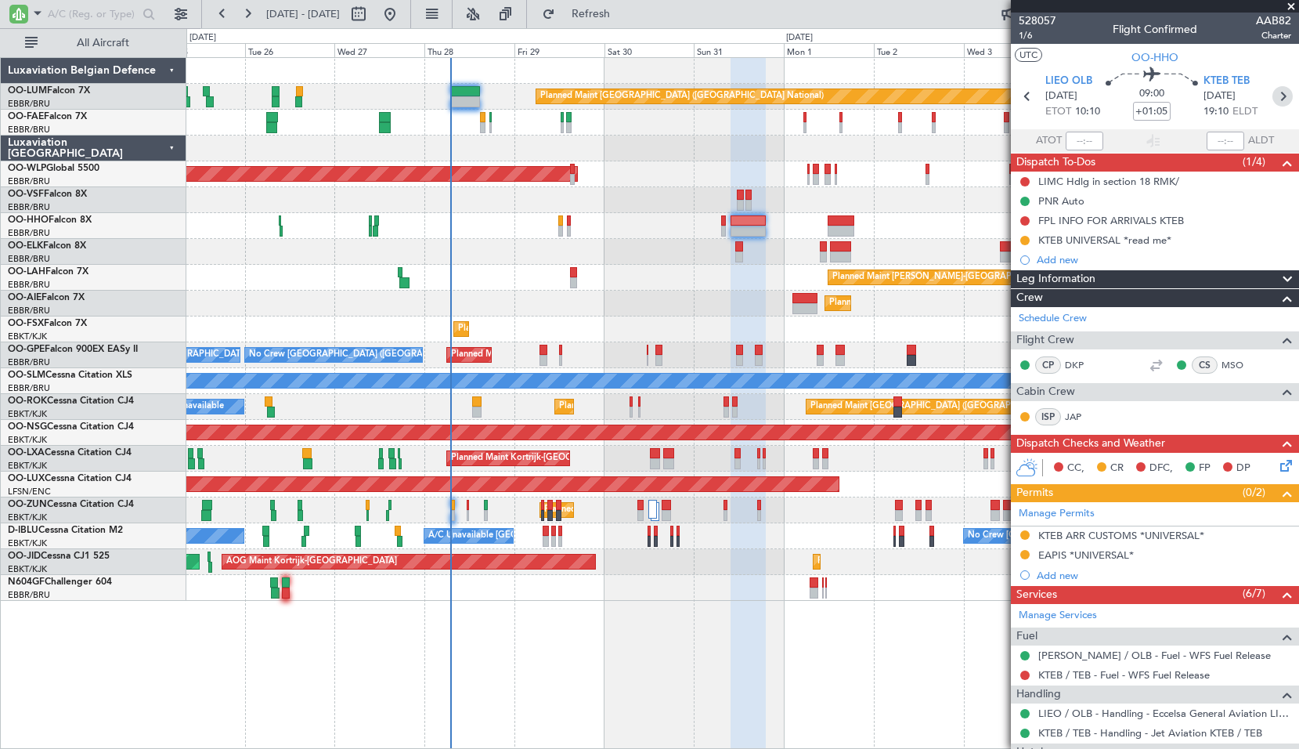
click at [1277, 92] on icon at bounding box center [1283, 96] width 20 height 20
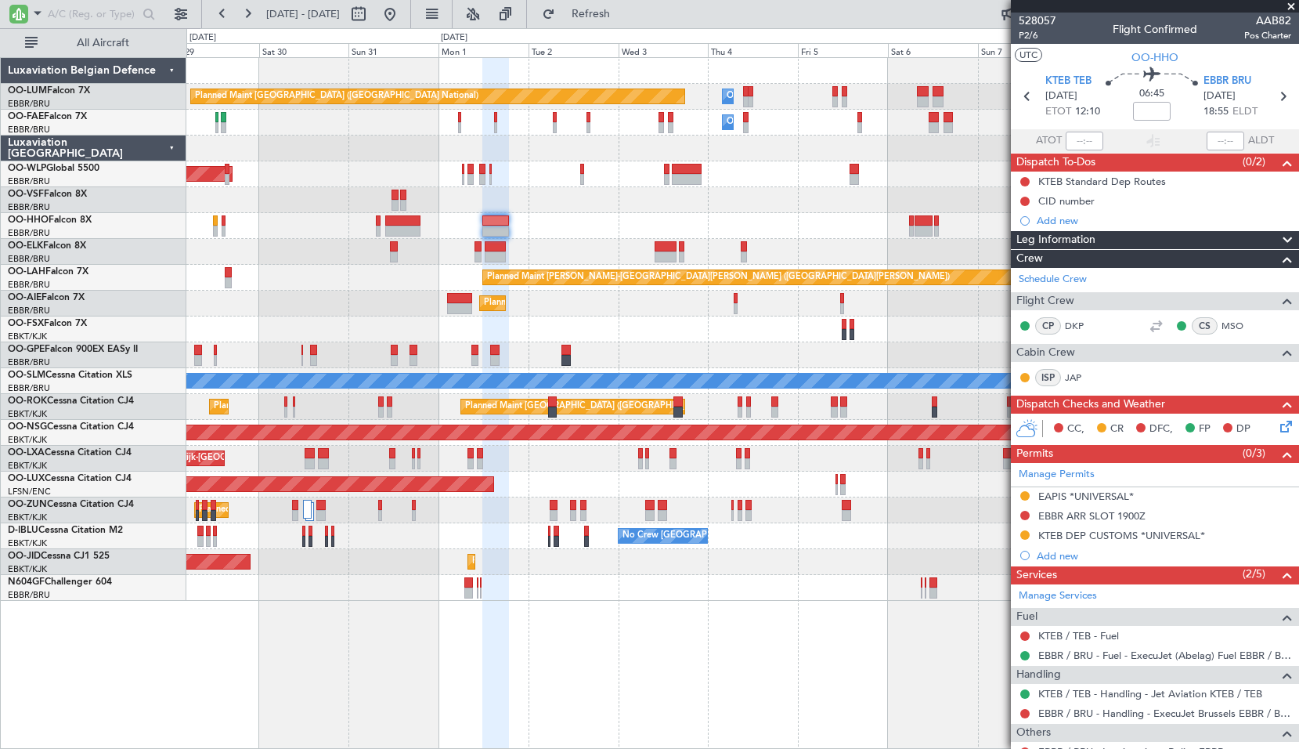
click at [587, 254] on div "Planned Maint Kortrijk-[GEOGRAPHIC_DATA]" at bounding box center [742, 252] width 1112 height 26
click at [1280, 94] on icon at bounding box center [1283, 96] width 20 height 20
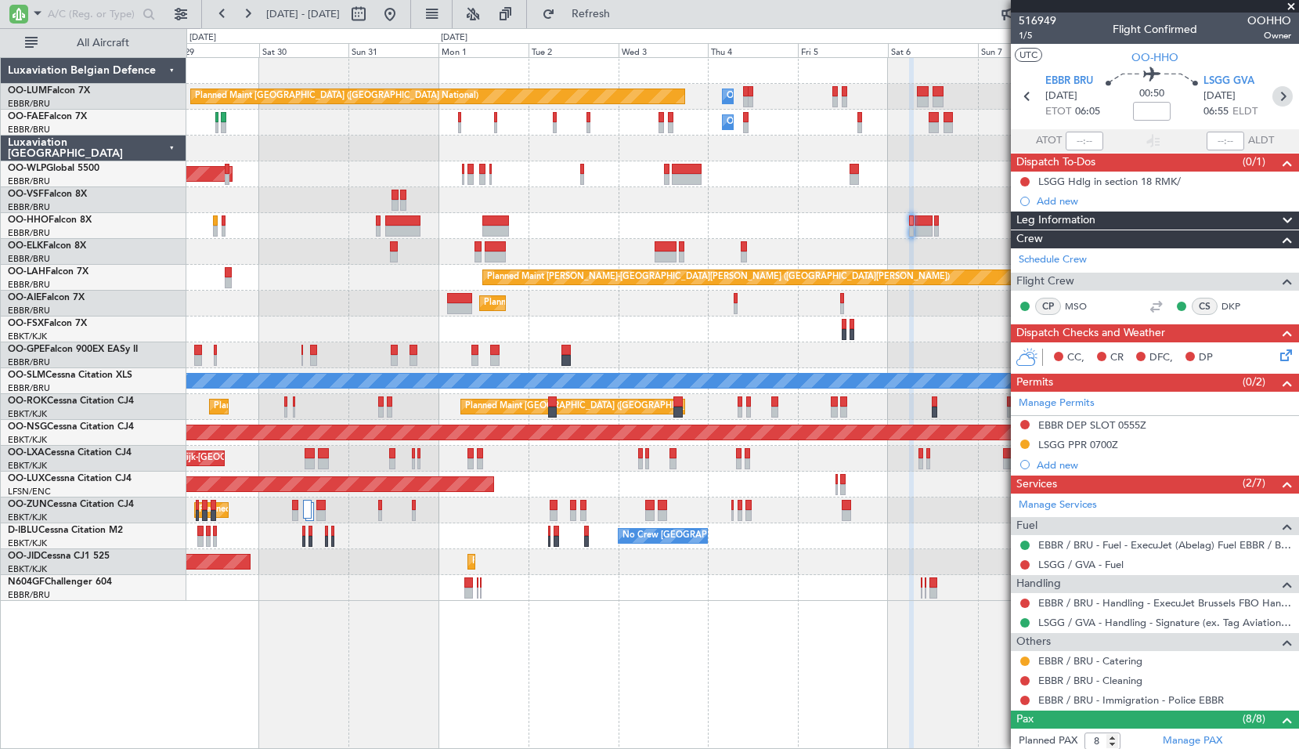
click at [1273, 94] on icon at bounding box center [1283, 96] width 20 height 20
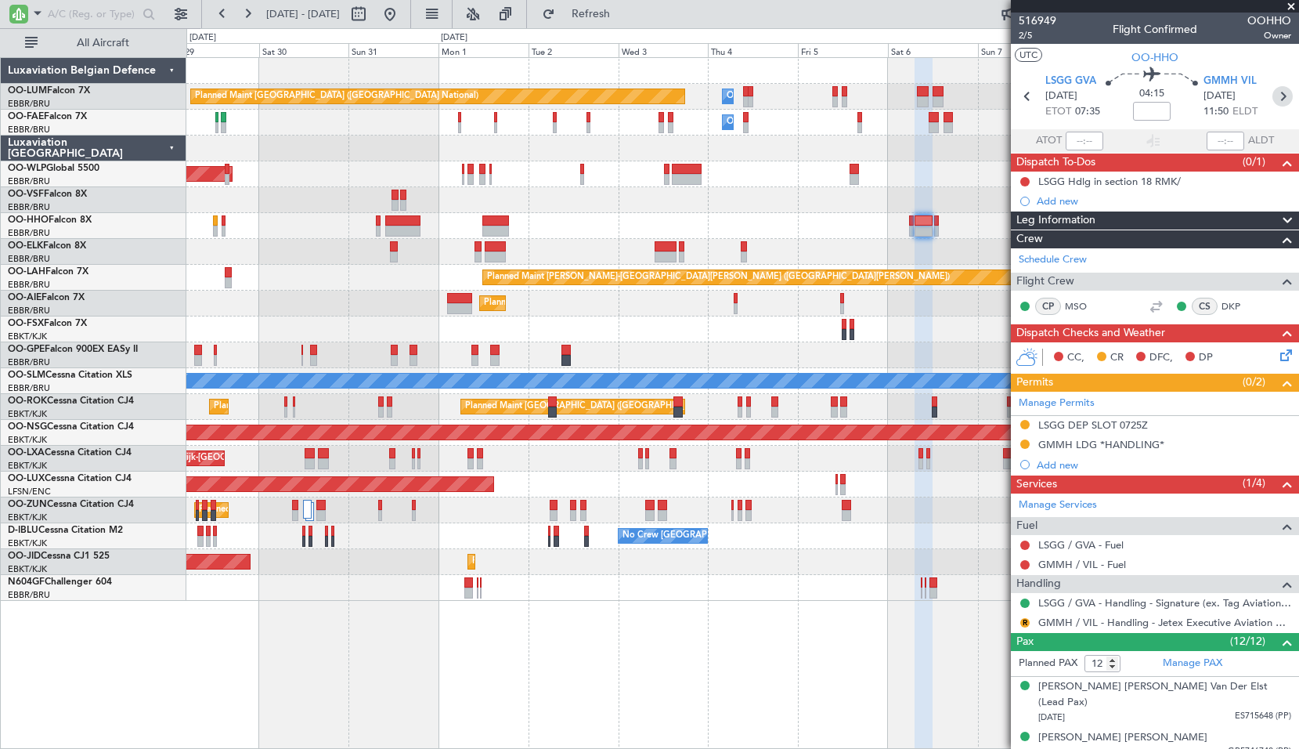
click at [1277, 99] on icon at bounding box center [1283, 96] width 20 height 20
type input "0"
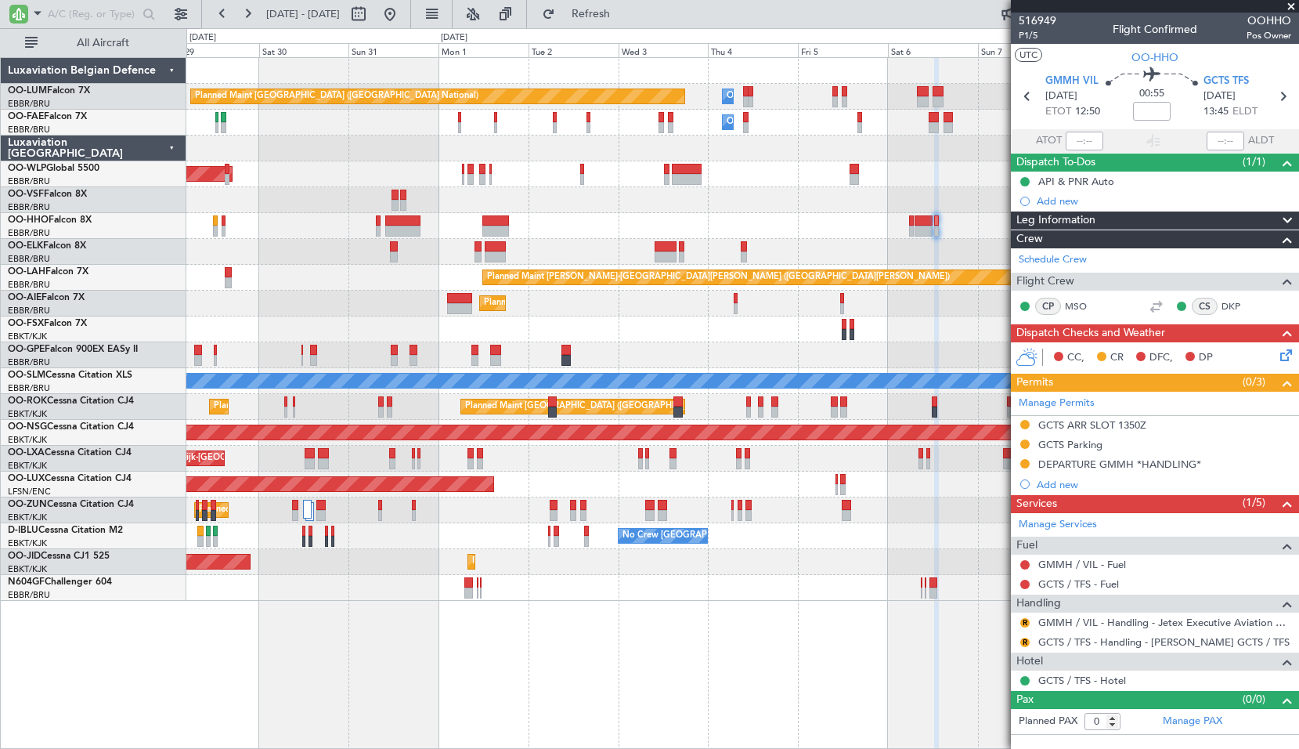
click at [1256, 572] on div "GMMH / VIL - Fuel" at bounding box center [1155, 565] width 288 height 20
click at [403, 20] on button at bounding box center [390, 14] width 25 height 25
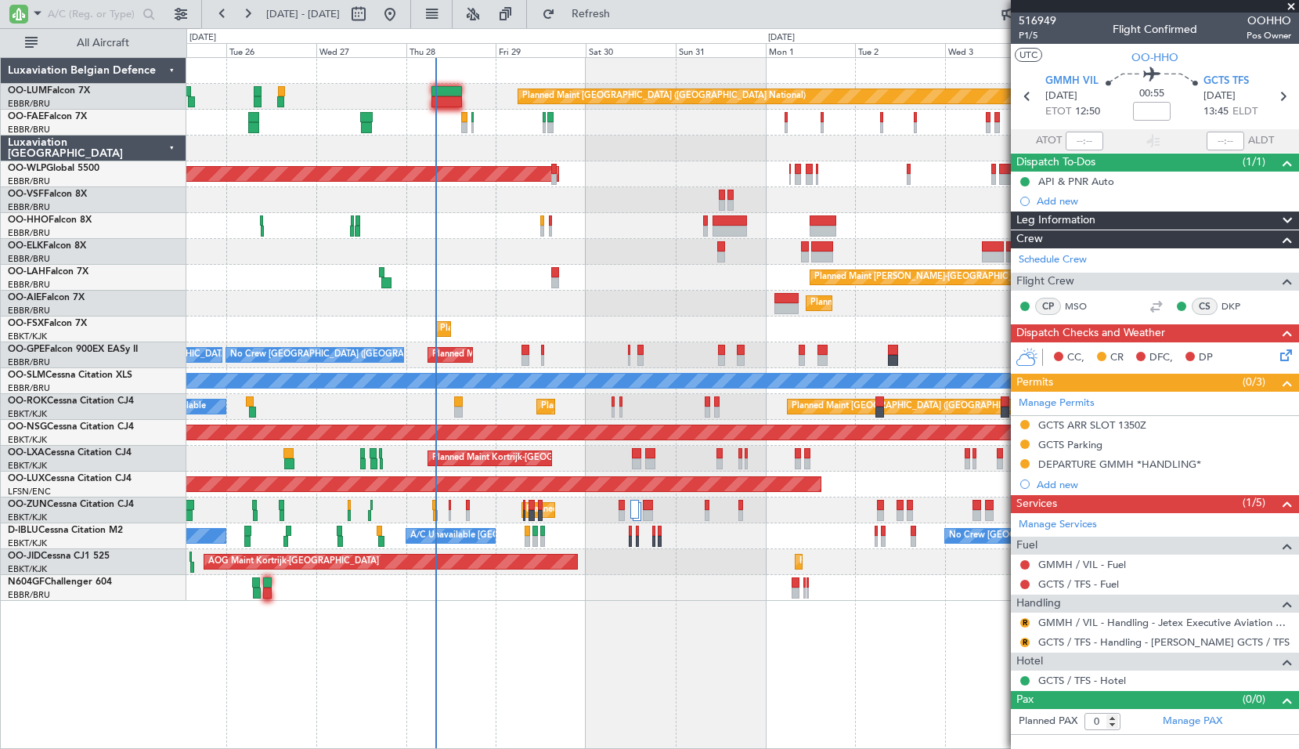
click at [530, 644] on div "Planned Maint [GEOGRAPHIC_DATA] ([GEOGRAPHIC_DATA] National) Owner [GEOGRAPHIC_…" at bounding box center [742, 403] width 1113 height 692
click at [1288, 2] on span at bounding box center [1292, 7] width 16 height 14
